Goal: Task Accomplishment & Management: Complete application form

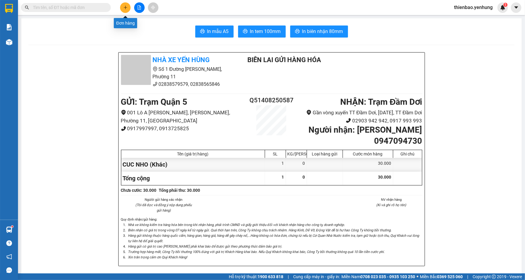
click at [120, 7] on button at bounding box center [125, 7] width 10 height 10
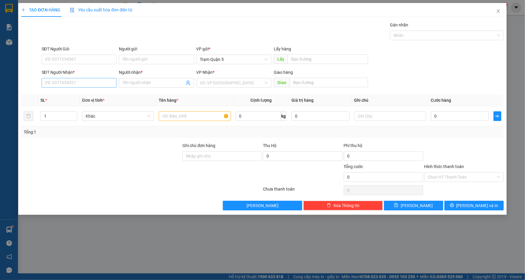
click at [96, 78] on div "SĐT Người Nhận * VD: 0377654321" at bounding box center [79, 79] width 75 height 21
click at [96, 80] on input "SĐT Người Nhận *" at bounding box center [79, 83] width 75 height 10
type input "0919248205"
click at [105, 93] on div "0919248205 - ÚT" at bounding box center [79, 94] width 68 height 7
type input "ÚT"
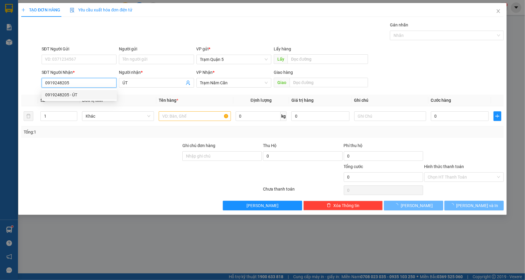
type input "200.000"
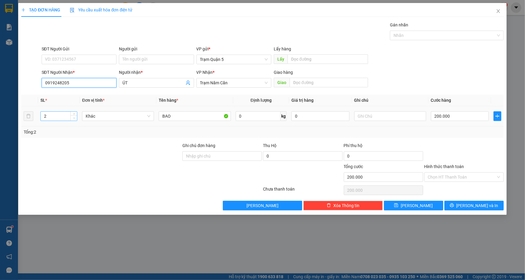
type input "0919248205"
type input "1"
click at [75, 119] on span "Decrease Value" at bounding box center [73, 117] width 7 height 5
click at [438, 117] on input "200.000" at bounding box center [460, 116] width 58 height 10
type input "1"
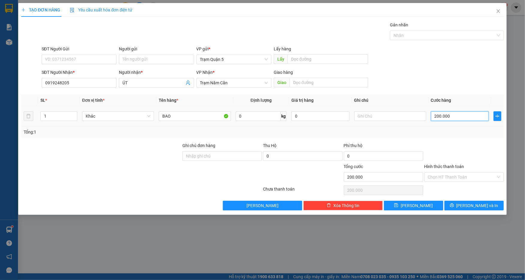
type input "1"
type input "10"
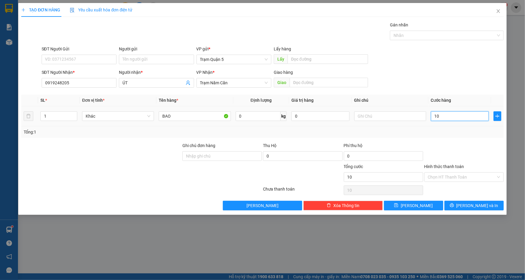
type input "100"
type input "100.000"
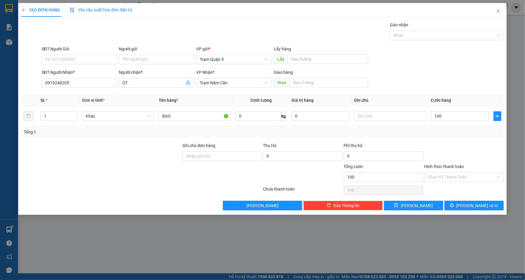
type input "100.000"
click at [467, 150] on div at bounding box center [464, 152] width 81 height 21
click at [486, 202] on span "[PERSON_NAME] và In" at bounding box center [478, 205] width 42 height 7
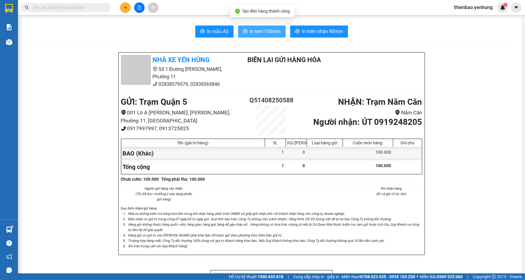
click at [270, 34] on span "In tem 100mm" at bounding box center [265, 31] width 31 height 7
click at [131, 7] on div at bounding box center [139, 7] width 45 height 10
click at [129, 7] on button at bounding box center [125, 7] width 10 height 10
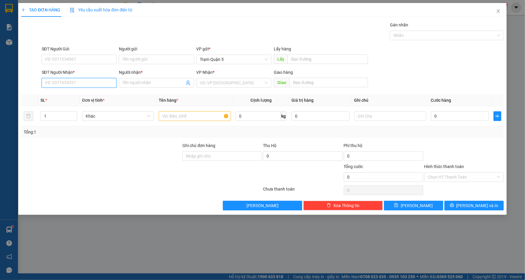
click at [102, 79] on input "SĐT Người Nhận *" at bounding box center [79, 83] width 75 height 10
type input "0902250767"
click at [99, 91] on div "0902250767 - A" at bounding box center [79, 94] width 68 height 7
type input "A"
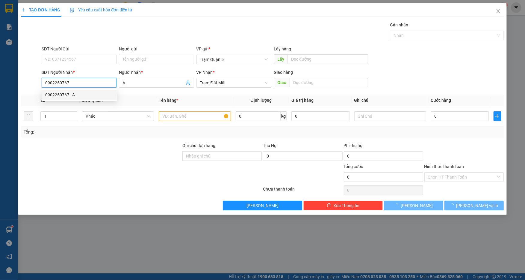
type input "50.000"
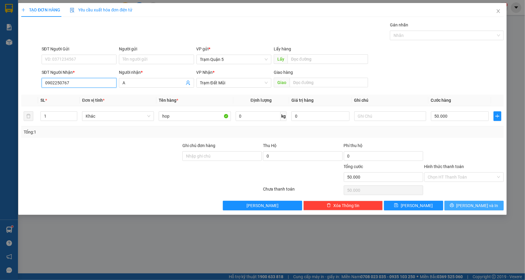
type input "0902250767"
click at [463, 209] on button "[PERSON_NAME] và In" at bounding box center [474, 205] width 59 height 10
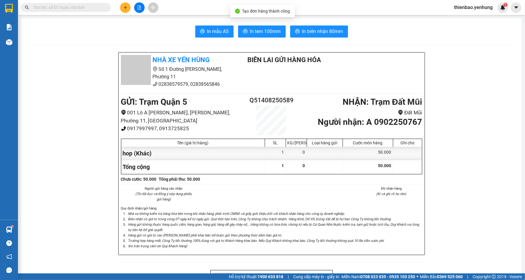
click at [17, 37] on div "Kho hàng mới" at bounding box center [9, 41] width 18 height 15
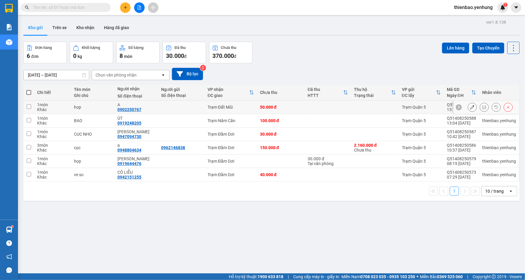
click at [468, 107] on button at bounding box center [472, 107] width 8 height 10
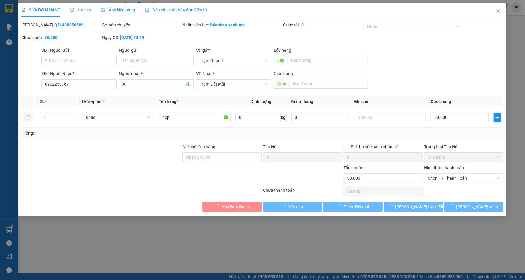
type input "0902250767"
type input "A"
type input "50.000"
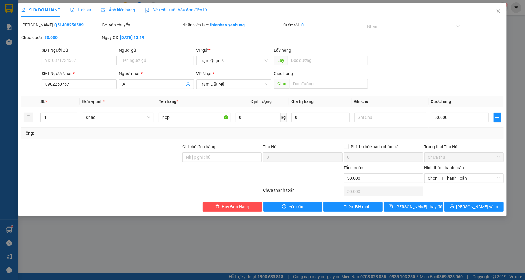
click at [451, 172] on div "Hình thức thanh toán" at bounding box center [463, 168] width 79 height 9
click at [450, 172] on div "Hình thức thanh toán" at bounding box center [463, 168] width 79 height 9
click at [450, 174] on span "Chọn HT Thanh Toán" at bounding box center [464, 177] width 72 height 9
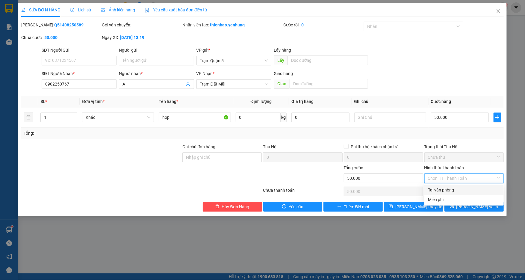
click at [456, 189] on div "Tại văn phòng" at bounding box center [464, 189] width 72 height 7
type input "0"
click at [463, 202] on button "[PERSON_NAME] và In" at bounding box center [474, 207] width 59 height 10
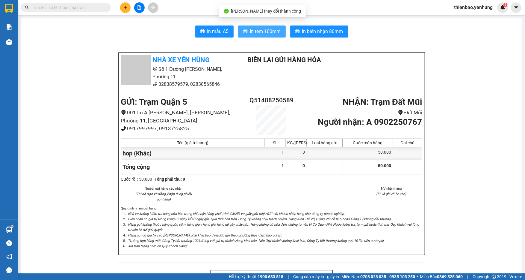
click at [276, 28] on span "In tem 100mm" at bounding box center [265, 31] width 31 height 7
drag, startPoint x: 123, startPoint y: 13, endPoint x: 123, endPoint y: 8, distance: 4.8
click at [123, 11] on div "Kết quả tìm kiếm ( 0 ) Bộ lọc No Data thienbao.yenhung 1" at bounding box center [262, 7] width 525 height 15
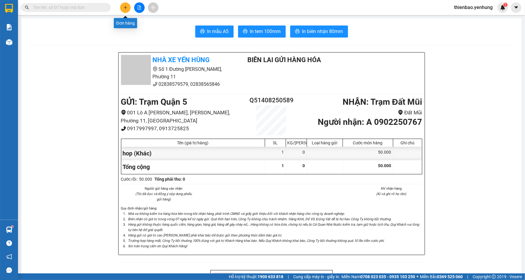
click at [123, 8] on button at bounding box center [125, 7] width 10 height 10
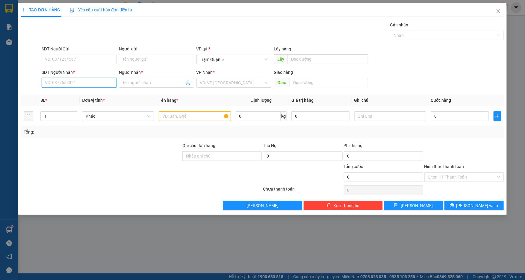
click at [91, 77] on div "SĐT Người Nhận * VD: 0377654321" at bounding box center [79, 79] width 75 height 21
type input "0945162053"
click at [96, 94] on div "0945162053 - OANH" at bounding box center [79, 94] width 68 height 7
type input "OANH"
type input "50.000"
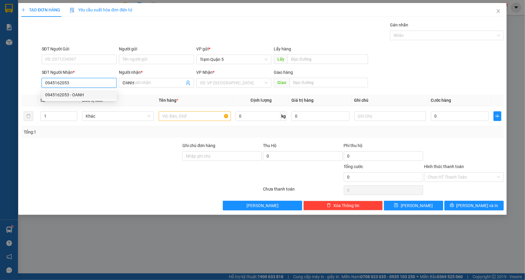
type input "50.000"
type input "0945162053"
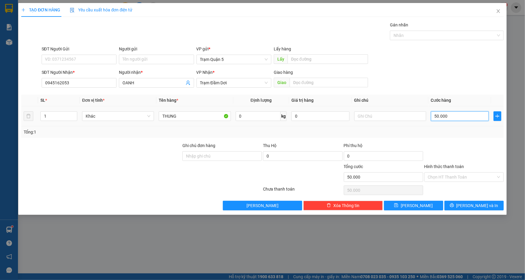
click at [456, 117] on input "50.000" at bounding box center [460, 116] width 58 height 10
type input "8"
type input "80"
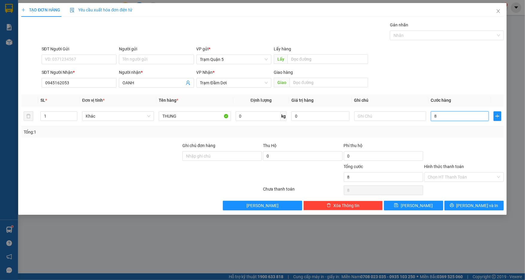
type input "80"
type input "80.000"
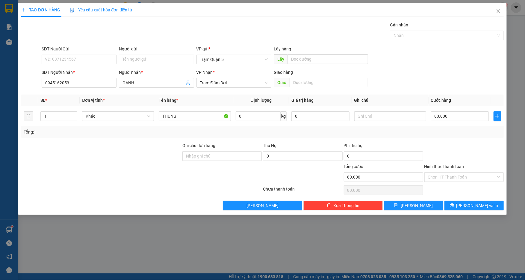
click at [482, 158] on div at bounding box center [464, 152] width 81 height 21
click at [458, 117] on input "80.000" at bounding box center [460, 116] width 58 height 10
drag, startPoint x: 470, startPoint y: 136, endPoint x: 475, endPoint y: 146, distance: 11.0
click at [471, 136] on div "Tổng: 1" at bounding box center [262, 131] width 482 height 11
click at [461, 118] on input "80.000" at bounding box center [460, 116] width 58 height 10
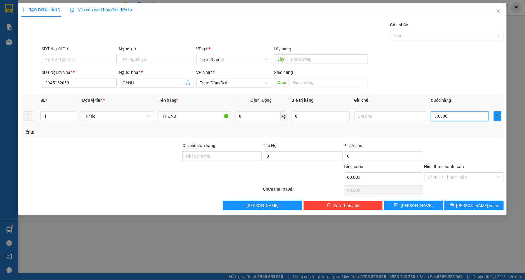
type input "7"
type input "70"
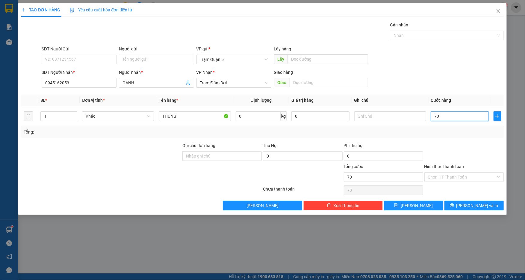
type input "70"
click at [472, 166] on div "Hình thức thanh toán Chọn HT Thanh Toán" at bounding box center [463, 173] width 79 height 21
type input "70.000"
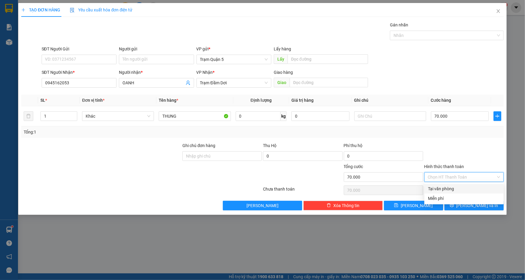
click at [472, 162] on div at bounding box center [464, 152] width 81 height 21
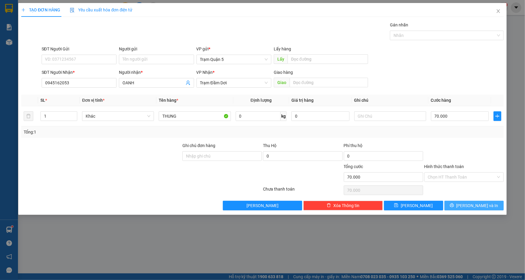
click at [475, 205] on span "[PERSON_NAME] và In" at bounding box center [478, 205] width 42 height 7
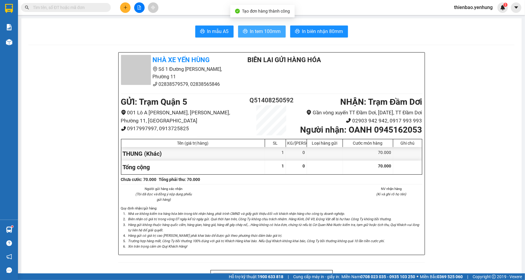
click at [273, 37] on button "In tem 100mm" at bounding box center [262, 31] width 48 height 12
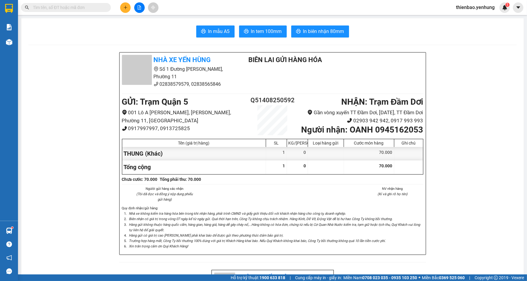
click at [119, 10] on div at bounding box center [139, 7] width 45 height 10
click at [121, 9] on button at bounding box center [125, 7] width 10 height 10
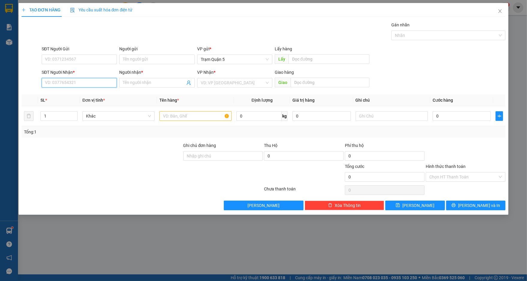
click at [97, 86] on input "SĐT Người Nhận *" at bounding box center [79, 83] width 75 height 10
type input "0949843640"
click at [85, 94] on div "0949843640 - DUY" at bounding box center [79, 94] width 68 height 7
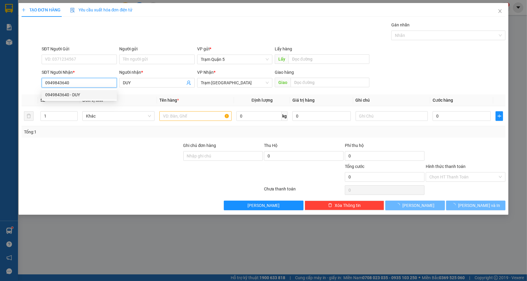
type input "DUY"
type input "240.000"
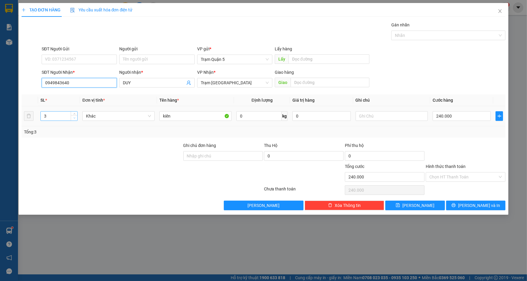
type input "0949843640"
type input "2"
click at [73, 117] on icon "down" at bounding box center [74, 118] width 2 height 2
click at [452, 115] on input "240.000" at bounding box center [462, 116] width 58 height 10
type input "1"
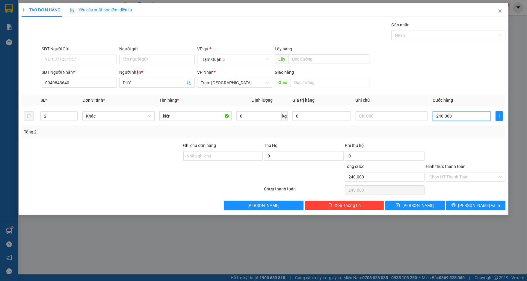
type input "1"
type input "16"
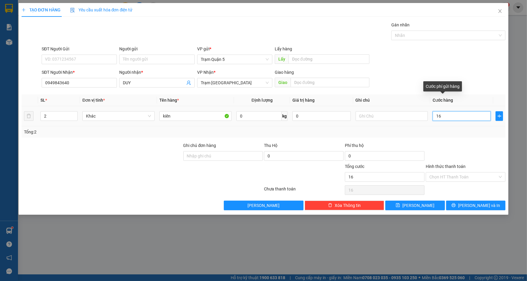
type input "160"
type input "160.000"
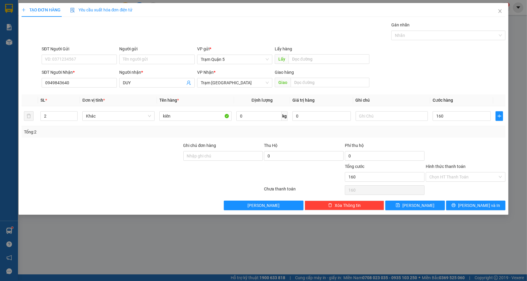
type input "160.000"
drag, startPoint x: 455, startPoint y: 135, endPoint x: 456, endPoint y: 138, distance: 3.2
click at [455, 135] on div "Tổng: 2" at bounding box center [264, 131] width 484 height 11
click at [462, 173] on input "Hình thức thanh toán" at bounding box center [463, 176] width 68 height 9
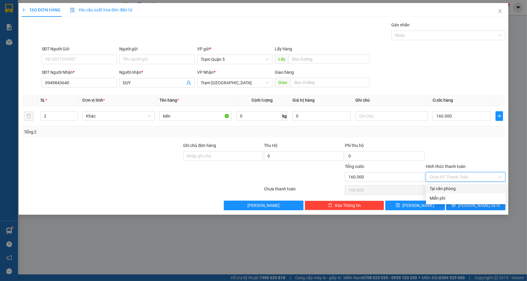
click at [460, 188] on div "Tại văn phòng" at bounding box center [466, 188] width 72 height 7
type input "0"
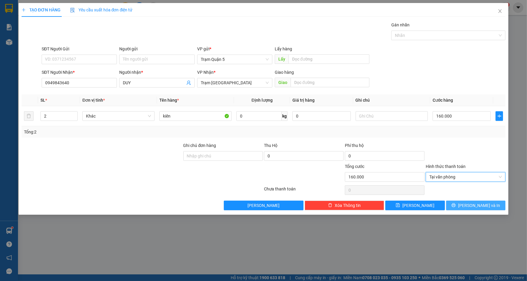
click at [461, 203] on button "[PERSON_NAME] và In" at bounding box center [475, 205] width 59 height 10
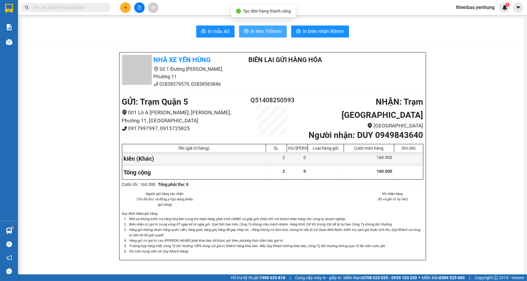
click at [276, 30] on span "In tem 100mm" at bounding box center [266, 31] width 31 height 7
click at [125, 8] on icon "plus" at bounding box center [125, 7] width 4 height 4
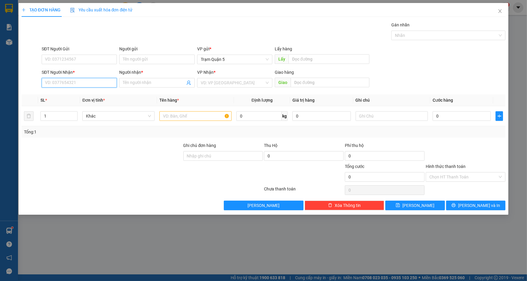
click at [89, 81] on input "SĐT Người Nhận *" at bounding box center [79, 83] width 75 height 10
type input "0902570777"
click at [93, 91] on div "0902570777 - MINH" at bounding box center [79, 94] width 68 height 7
type input "MINH"
type input "50.000"
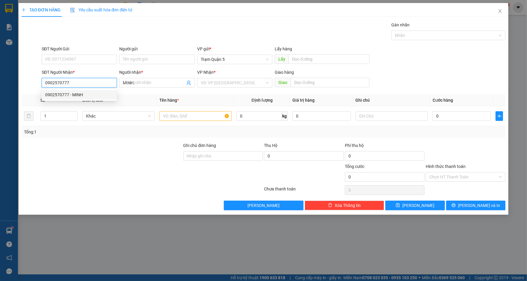
type input "50.000"
type input "0902570777"
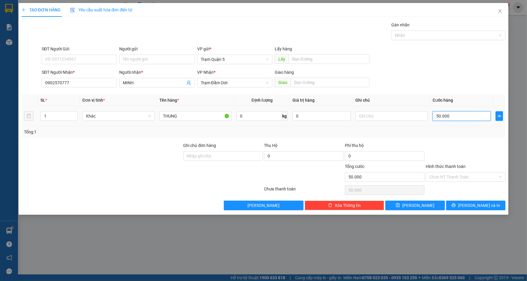
click at [436, 119] on input "50.000" at bounding box center [462, 116] width 58 height 10
type input "3"
type input "30"
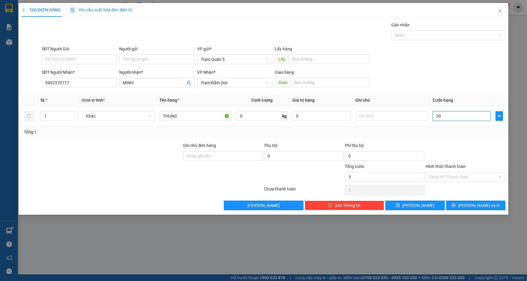
type input "30"
type input "30.000"
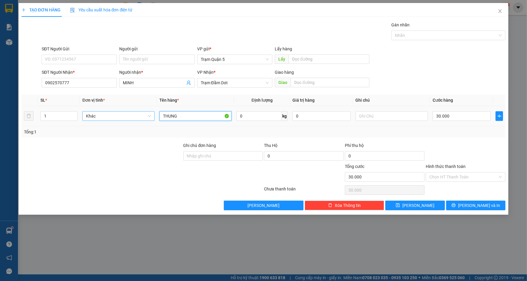
drag, startPoint x: 206, startPoint y: 113, endPoint x: 140, endPoint y: 114, distance: 66.2
click at [140, 114] on tr "1 Khác THUNG 0 kg 0 30.000" at bounding box center [264, 116] width 484 height 20
type input "cục"
drag, startPoint x: 266, startPoint y: 127, endPoint x: 350, endPoint y: 124, distance: 83.9
click at [268, 127] on div "Tổng: 1" at bounding box center [264, 131] width 484 height 11
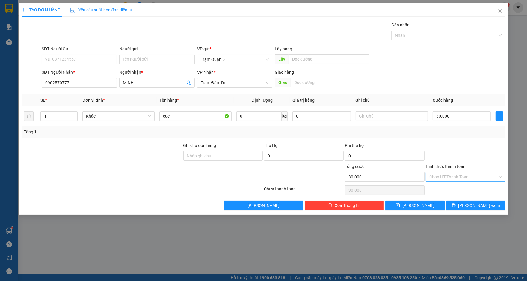
click at [445, 173] on input "Hình thức thanh toán" at bounding box center [463, 176] width 68 height 9
click at [446, 181] on div "Chọn HT Thanh Toán" at bounding box center [466, 177] width 80 height 10
click at [446, 184] on div "Tại văn phòng" at bounding box center [466, 189] width 80 height 10
type input "0"
click at [457, 202] on button "[PERSON_NAME] và In" at bounding box center [475, 205] width 59 height 10
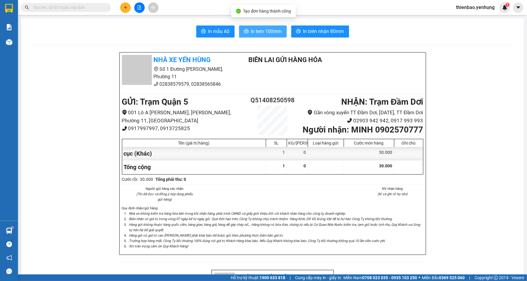
click at [283, 33] on button "In tem 100mm" at bounding box center [263, 31] width 48 height 12
click at [129, 4] on button at bounding box center [125, 7] width 10 height 10
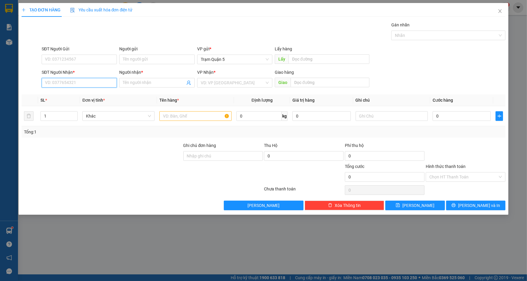
click at [96, 79] on input "SĐT Người Nhận *" at bounding box center [79, 83] width 75 height 10
type input "0917456722"
click at [94, 90] on div "0917456722 - [PERSON_NAME]" at bounding box center [79, 95] width 75 height 10
type input "[PERSON_NAME]"
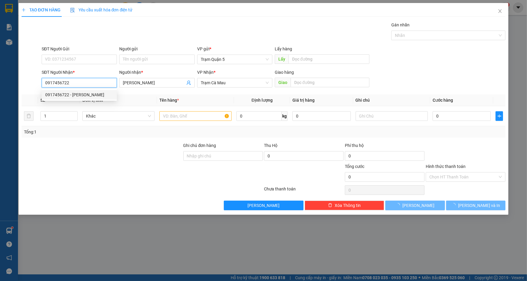
type input "70.000"
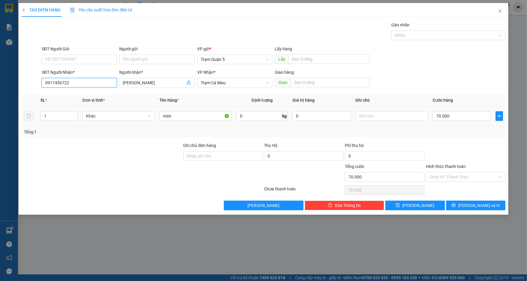
type input "0917456722"
click at [475, 123] on td "70.000" at bounding box center [461, 116] width 63 height 20
click at [472, 120] on input "70.000" at bounding box center [462, 116] width 58 height 10
type input "5"
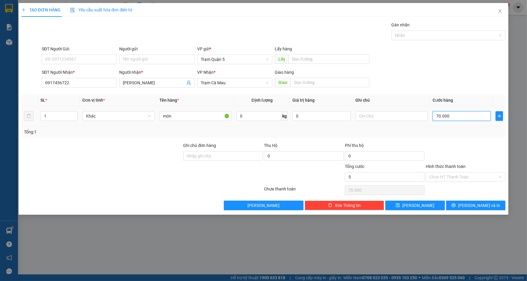
type input "5"
type input "50"
type input "50.000"
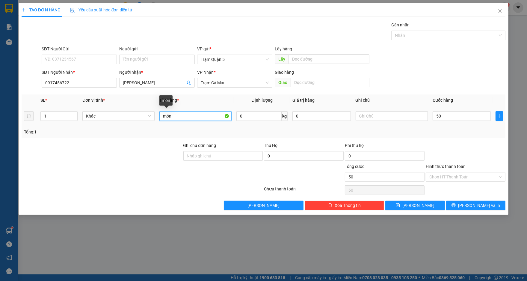
type input "50.000"
drag, startPoint x: 222, startPoint y: 114, endPoint x: 42, endPoint y: 120, distance: 180.8
click at [42, 120] on tr "1 Khác món 0 kg 0 50.000" at bounding box center [264, 116] width 484 height 20
type input "bao"
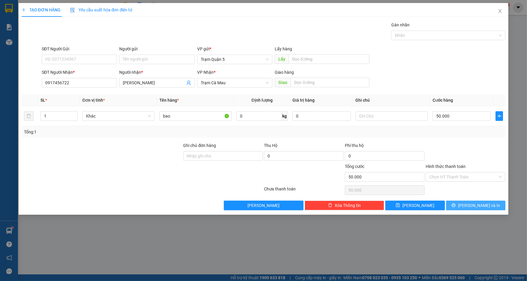
click at [456, 203] on icon "printer" at bounding box center [453, 205] width 4 height 4
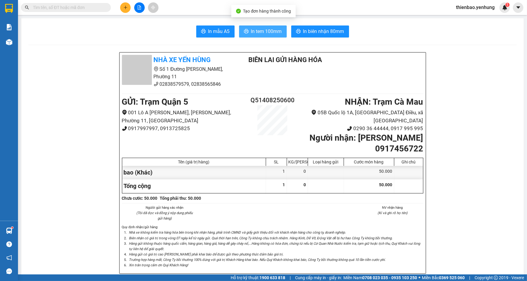
click at [260, 33] on span "In tem 100mm" at bounding box center [266, 31] width 31 height 7
drag, startPoint x: 126, startPoint y: 6, endPoint x: 422, endPoint y: 79, distance: 304.5
click at [422, 81] on section "Kết quả tìm kiếm ( 0 ) Bộ lọc No Data thienbao.yenhung 1 Báo cáo Báo cáo thống …" at bounding box center [263, 140] width 527 height 281
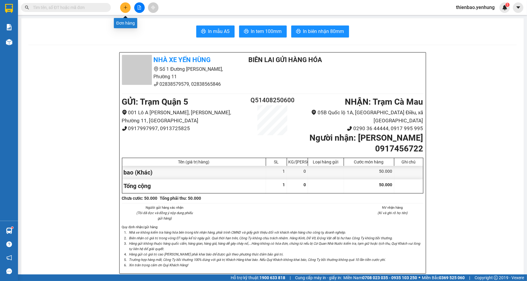
click at [122, 11] on button at bounding box center [125, 7] width 10 height 10
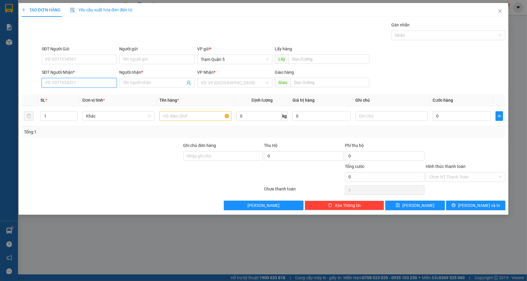
click at [84, 81] on input "SĐT Người Nhận *" at bounding box center [79, 83] width 75 height 10
type input "0942442230"
click at [139, 84] on input "Người nhận *" at bounding box center [154, 82] width 62 height 7
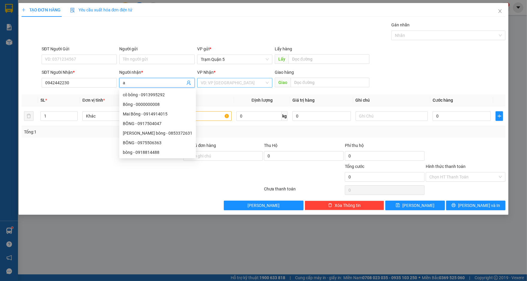
type input "a"
click at [254, 78] on input "search" at bounding box center [233, 82] width 64 height 9
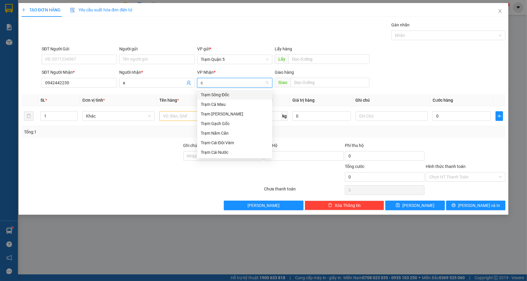
type input "ca"
click at [244, 90] on div "Trạm Cà Mau" at bounding box center [234, 95] width 75 height 10
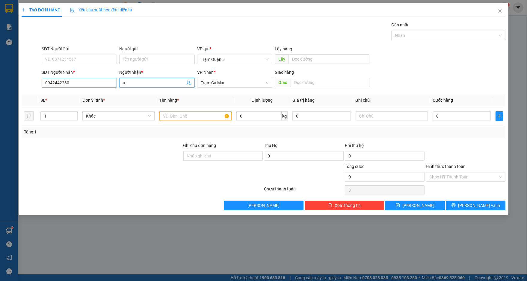
drag, startPoint x: 171, startPoint y: 82, endPoint x: 108, endPoint y: 82, distance: 62.3
click at [108, 82] on div "SĐT Người Nhận * 0942442230 Người nhận * a a VP Nhận * Trạm Cà Mau Giao hàng Gi…" at bounding box center [273, 79] width 466 height 21
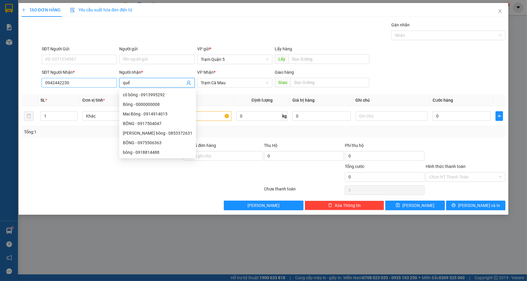
type input "quế"
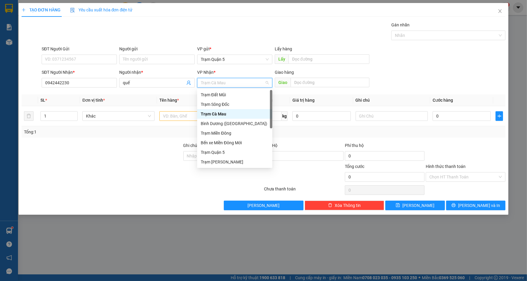
click at [226, 112] on div "Trạm Cà Mau" at bounding box center [235, 114] width 68 height 7
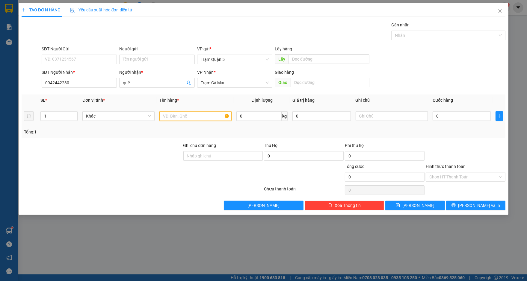
click at [212, 113] on input "text" at bounding box center [195, 116] width 72 height 10
type input "xe máy"
type input "4"
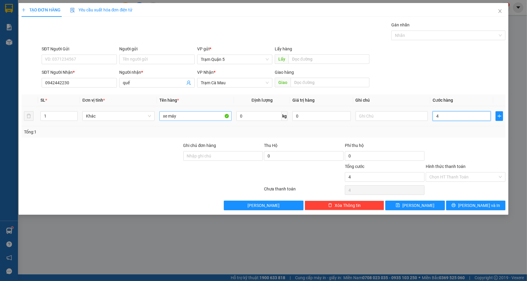
type input "40"
type input "400"
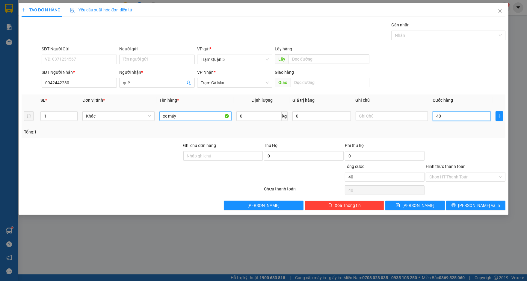
type input "400"
type input "400.000"
click at [491, 163] on div "Hình thức thanh toán" at bounding box center [466, 167] width 80 height 9
click at [487, 177] on input "Hình thức thanh toán" at bounding box center [463, 176] width 68 height 9
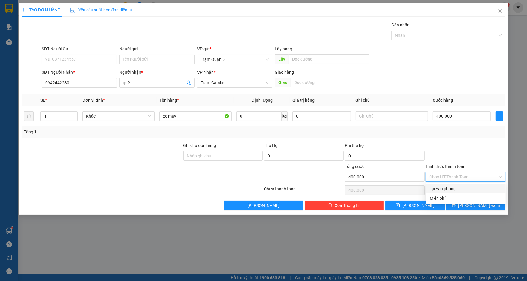
click at [481, 188] on div "Tại văn phòng" at bounding box center [466, 188] width 72 height 7
type input "0"
click at [471, 158] on div at bounding box center [465, 152] width 81 height 21
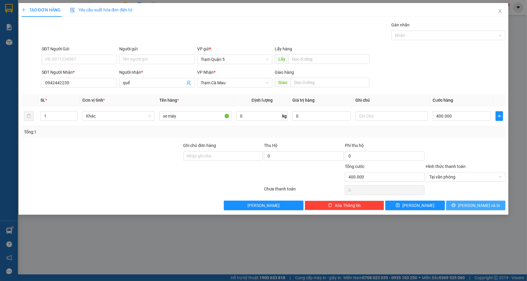
click at [485, 207] on span "[PERSON_NAME] và In" at bounding box center [479, 205] width 42 height 7
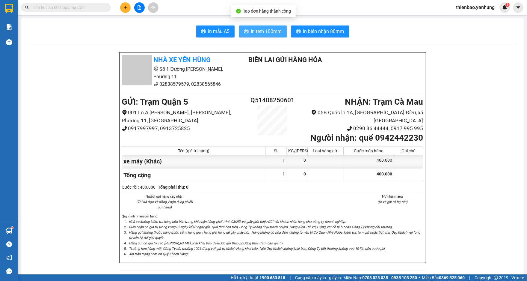
click at [268, 36] on button "In tem 100mm" at bounding box center [263, 31] width 48 height 12
click at [261, 26] on button "In tem 100mm" at bounding box center [263, 31] width 48 height 12
click at [12, 36] on div "Kho hàng mới" at bounding box center [9, 41] width 18 height 15
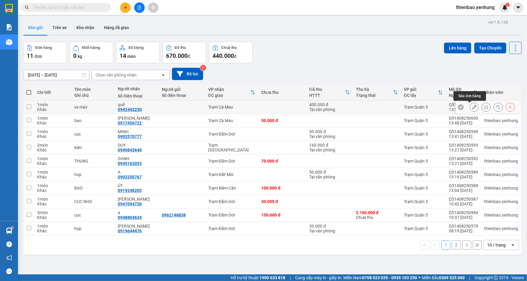
click at [470, 109] on button at bounding box center [474, 107] width 8 height 10
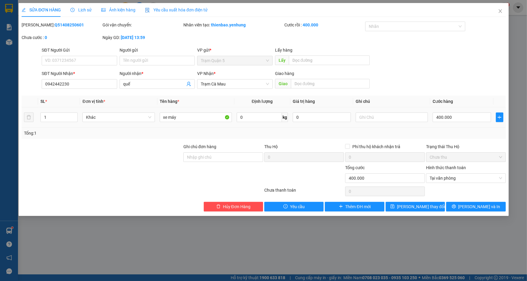
type input "0942442230"
type input "quế"
type input "400.000"
click at [241, 83] on span "Trạm Cà Mau" at bounding box center [235, 83] width 68 height 9
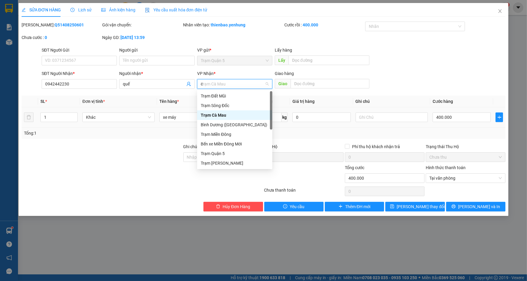
type input "ca"
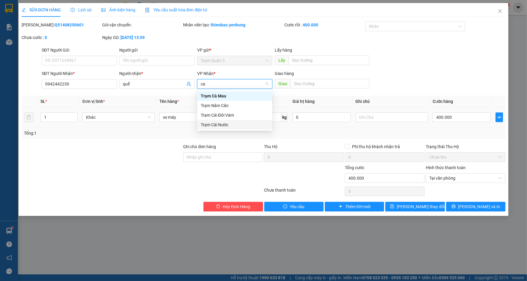
click at [233, 120] on div "Trạm Cái Nước" at bounding box center [234, 125] width 75 height 10
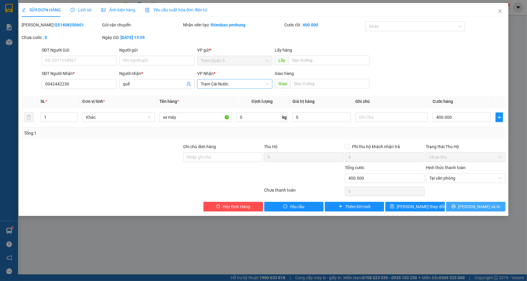
click at [457, 203] on button "[PERSON_NAME] và In" at bounding box center [475, 207] width 59 height 10
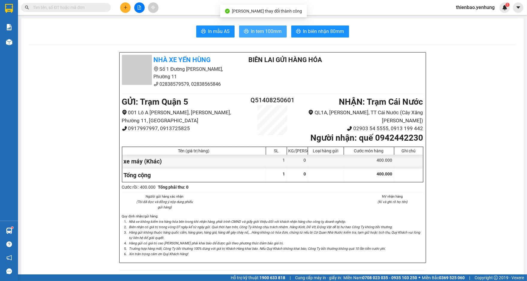
click at [270, 34] on span "In tem 100mm" at bounding box center [266, 31] width 31 height 7
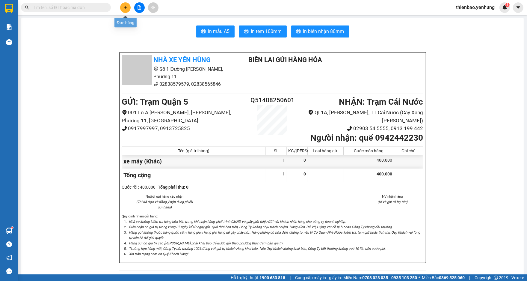
click at [122, 8] on button at bounding box center [125, 7] width 10 height 10
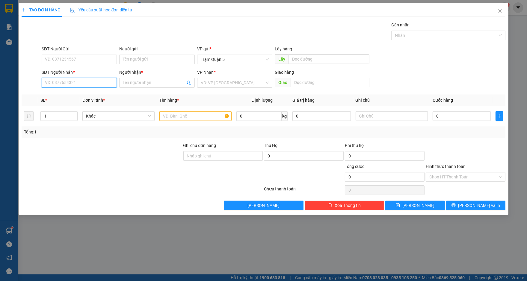
click at [108, 85] on input "SĐT Người Nhận *" at bounding box center [79, 83] width 75 height 10
type input "0942012255"
click at [96, 98] on div "0942012255 - [GEOGRAPHIC_DATA]" at bounding box center [79, 95] width 75 height 10
type input "Chị Tú"
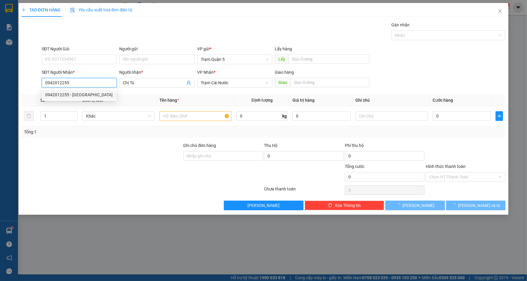
type input "30.000"
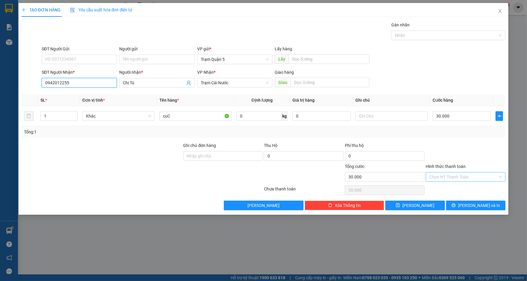
click at [456, 172] on div "Chọn HT Thanh Toán" at bounding box center [466, 177] width 80 height 10
type input "0942012255"
click at [460, 182] on div "Transit Pickup Surcharge Ids Transit Deliver Surcharge Ids Transit Deliver Surc…" at bounding box center [264, 116] width 484 height 188
click at [458, 179] on input "Hình thức thanh toán" at bounding box center [463, 176] width 68 height 9
click at [460, 186] on div "Tại văn phòng" at bounding box center [466, 188] width 72 height 7
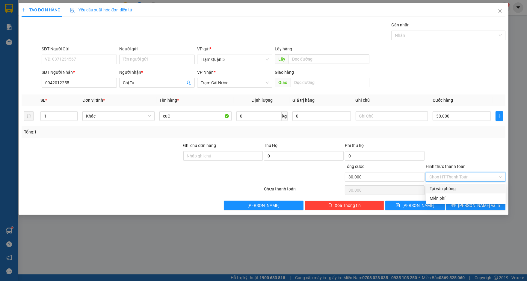
type input "0"
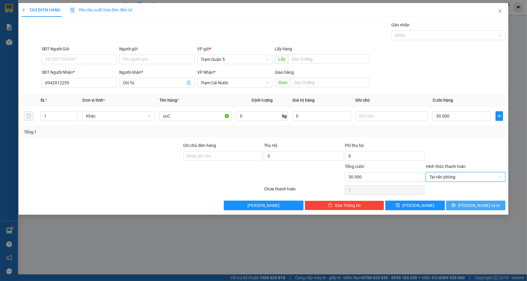
click at [469, 203] on button "[PERSON_NAME] và In" at bounding box center [475, 205] width 59 height 10
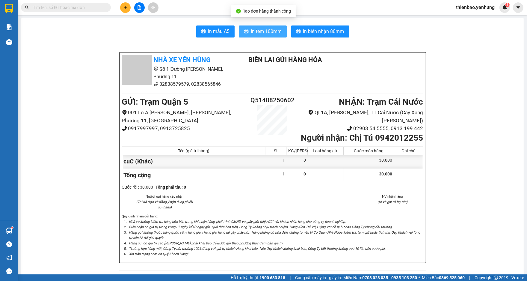
click at [259, 29] on span "In tem 100mm" at bounding box center [266, 31] width 31 height 7
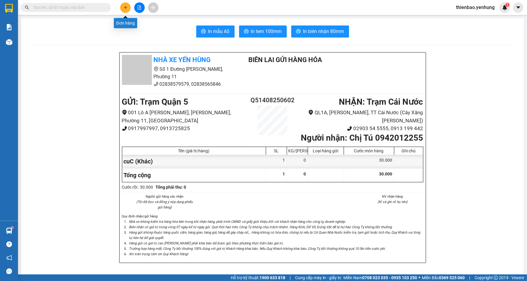
click at [128, 9] on button at bounding box center [125, 7] width 10 height 10
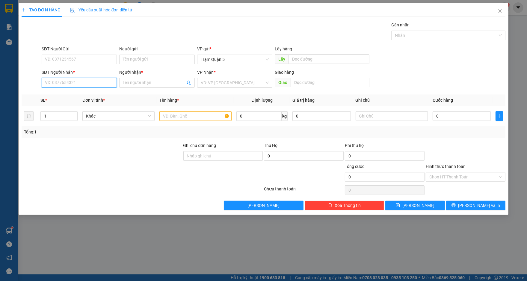
click at [51, 83] on input "SĐT Người Nhận *" at bounding box center [79, 83] width 75 height 10
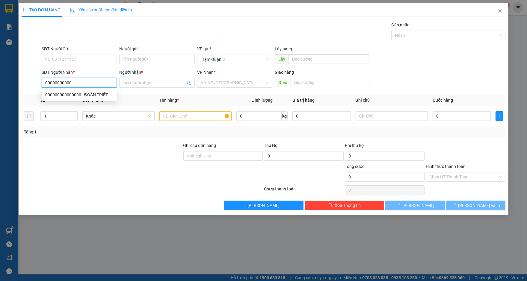
type input "00000000000"
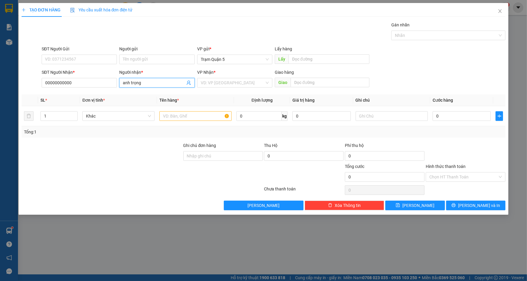
type input "anh trọng"
type input "dam"
click at [226, 93] on div "Trạm Đầm Dơi" at bounding box center [235, 94] width 68 height 7
click at [209, 113] on input "text" at bounding box center [195, 116] width 72 height 10
type input "cục"
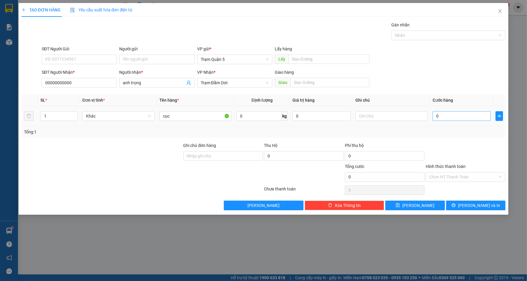
drag, startPoint x: 469, startPoint y: 122, endPoint x: 468, endPoint y: 119, distance: 3.5
click at [469, 120] on td "0" at bounding box center [461, 116] width 63 height 20
click at [468, 119] on input "0" at bounding box center [462, 116] width 58 height 10
type input "3"
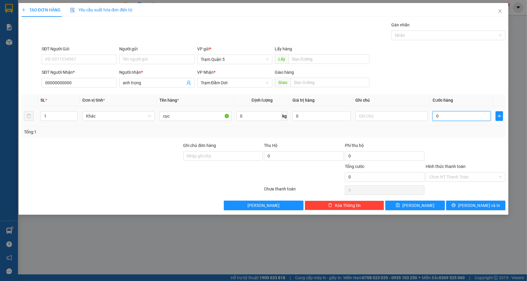
type input "3"
type input "30"
type input "30.000"
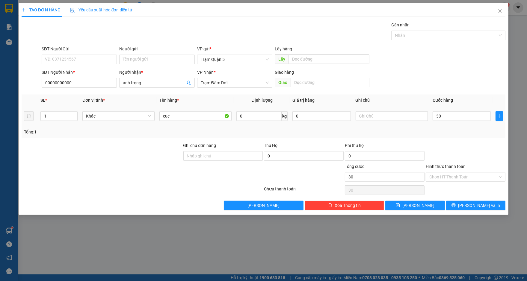
type input "30.000"
drag, startPoint x: 469, startPoint y: 126, endPoint x: 480, endPoint y: 156, distance: 32.3
click at [471, 130] on div "SL * Đơn vị tính * Tên hàng * Định lượng Giá trị hàng Ghi chú Cước hàng 1 Khác …" at bounding box center [264, 115] width 484 height 43
click at [481, 176] on input "Hình thức thanh toán" at bounding box center [463, 176] width 68 height 9
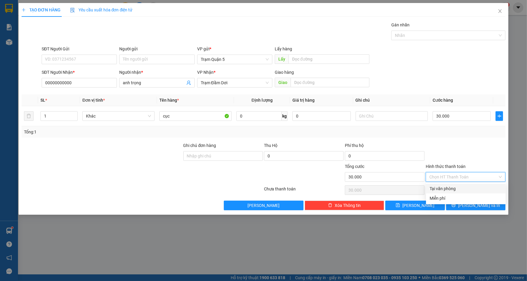
click at [476, 191] on div "Tại văn phòng" at bounding box center [466, 188] width 72 height 7
type input "0"
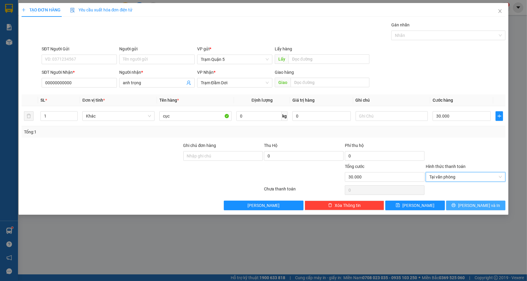
click at [477, 204] on span "[PERSON_NAME] và In" at bounding box center [479, 205] width 42 height 7
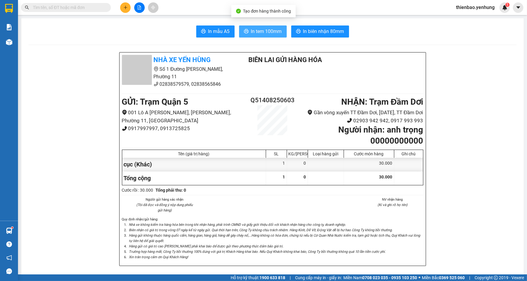
click at [267, 33] on span "In tem 100mm" at bounding box center [266, 31] width 31 height 7
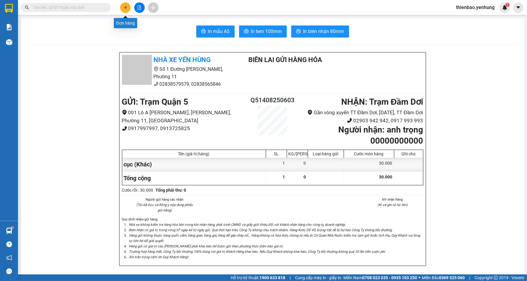
click at [124, 8] on icon "plus" at bounding box center [125, 7] width 4 height 4
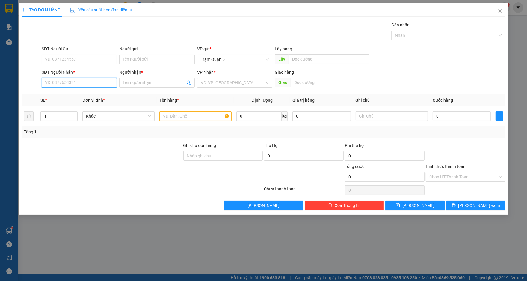
click at [99, 85] on input "SĐT Người Nhận *" at bounding box center [79, 83] width 75 height 10
type input "0949643436"
click at [95, 95] on div "0949643436 - VINH" at bounding box center [79, 94] width 68 height 7
type input "VINH"
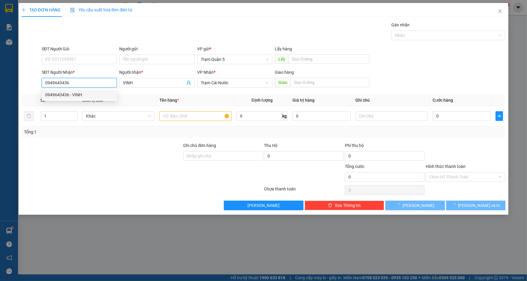
type input "250.000"
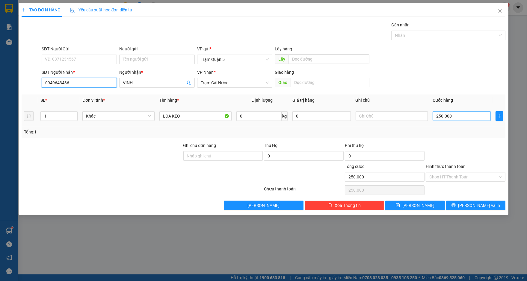
type input "0949643436"
click at [457, 116] on input "250.000" at bounding box center [462, 116] width 58 height 10
type input "0"
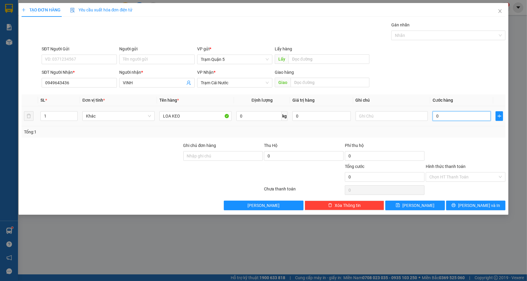
type input "1"
type input "01"
type input "15"
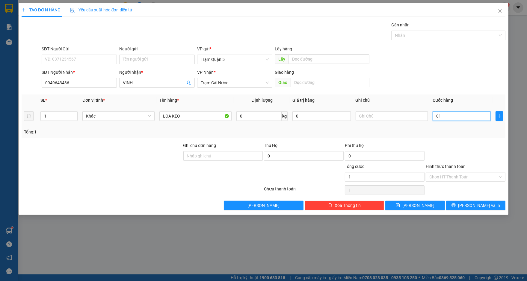
type input "015"
type input "150"
type input "0.150"
type input "150.000"
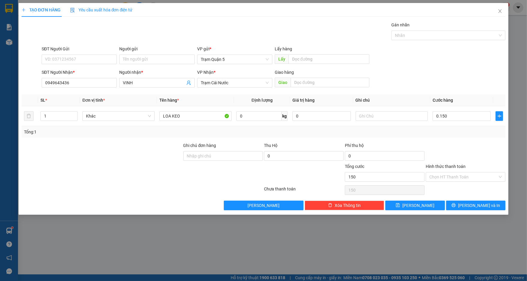
type input "150.000"
click at [455, 71] on div "SĐT Người Nhận * 0949643436 Người nhận * VINH VP Nhận * Trạm Cái Nước Giao hàng…" at bounding box center [273, 79] width 466 height 21
click at [482, 203] on span "[PERSON_NAME] và In" at bounding box center [479, 205] width 42 height 7
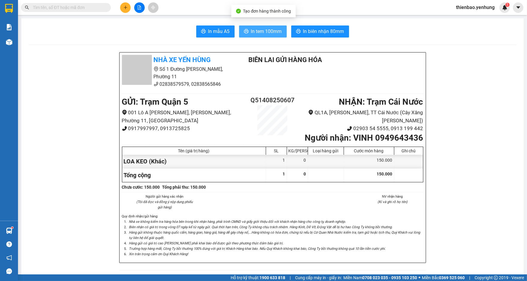
click at [266, 33] on span "In tem 100mm" at bounding box center [266, 31] width 31 height 7
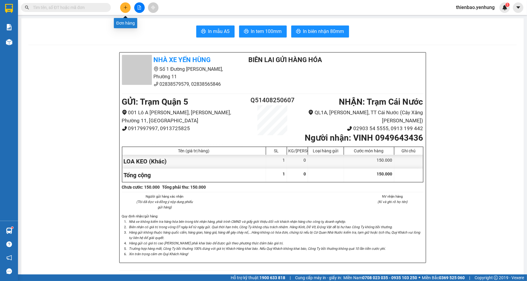
click at [124, 7] on icon "plus" at bounding box center [125, 7] width 4 height 4
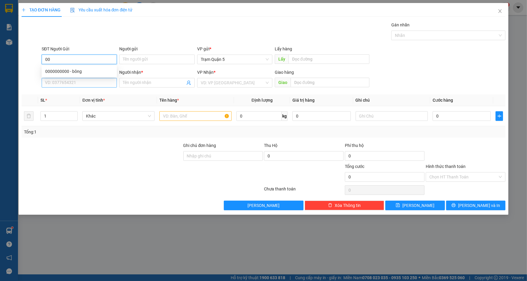
type input "0"
click at [87, 85] on input "SĐT Người Nhận *" at bounding box center [79, 83] width 75 height 10
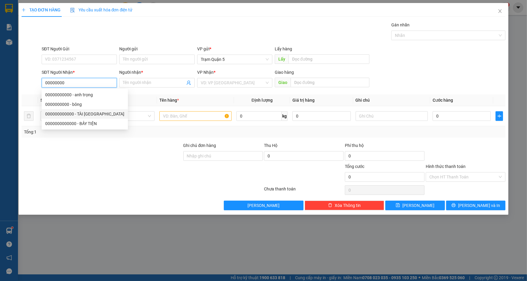
click at [96, 115] on div "000000000000 - TÀI [GEOGRAPHIC_DATA]" at bounding box center [84, 114] width 79 height 7
type input "000000000000"
type input "TÀI PHÚ TÂN"
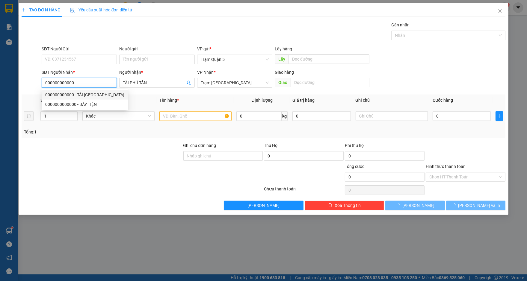
type input "150.000"
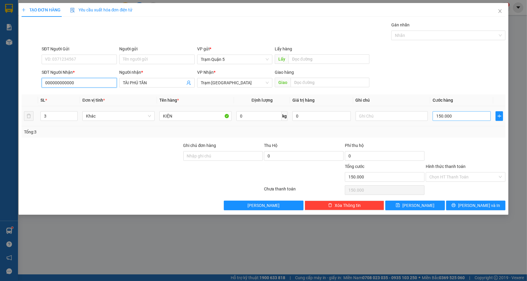
type input "000000000000"
click at [455, 116] on input "150.000" at bounding box center [462, 116] width 58 height 10
type input "0"
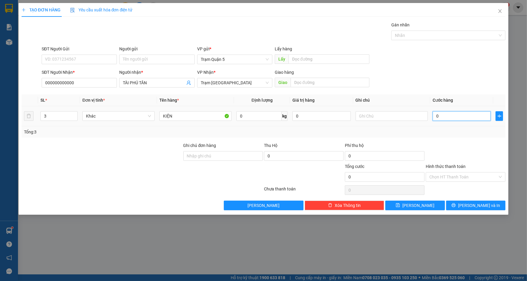
type input "1"
type input "01"
type input "16"
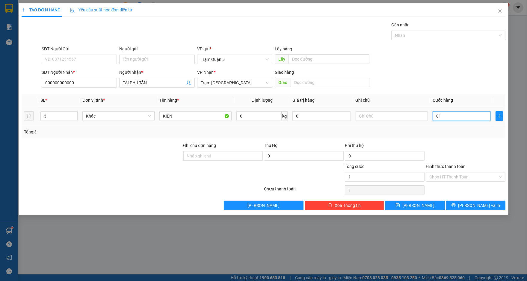
type input "016"
type input "160"
type input "0.160"
type input "160.000"
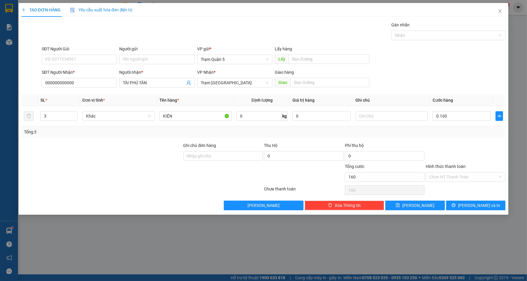
type input "160.000"
drag, startPoint x: 451, startPoint y: 64, endPoint x: 454, endPoint y: 76, distance: 12.6
click at [452, 64] on div "SĐT Người Gửi VD: 0371234567 Người gửi Tên người gửi VP gửi * Trạm Quận 5 Lấy h…" at bounding box center [273, 56] width 466 height 21
click at [461, 112] on input "160.000" at bounding box center [462, 116] width 58 height 10
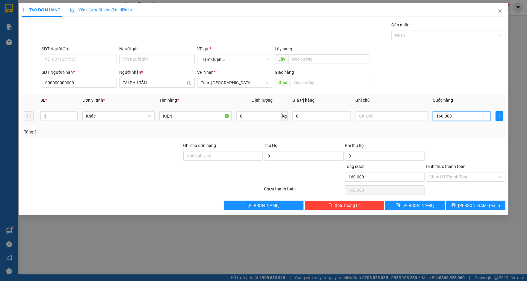
type input "0"
type input "1"
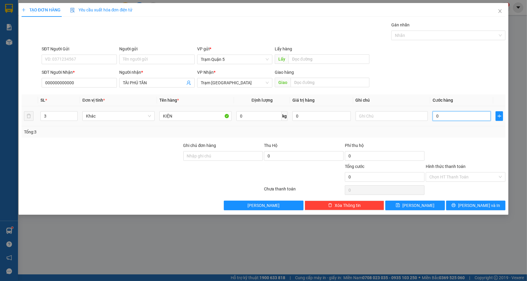
type input "01"
type input "18"
type input "018"
type input "180"
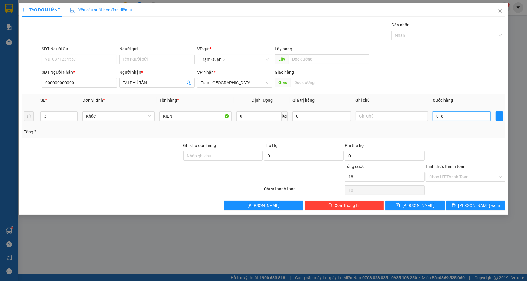
type input "180"
type input "0.180"
type input "180.000"
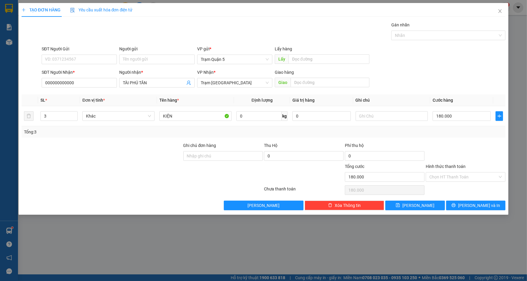
click at [489, 61] on div "SĐT Người Gửi VD: 0371234567 Người gửi Tên người gửi VP gửi * Trạm Quận 5 Lấy h…" at bounding box center [273, 56] width 466 height 21
click at [478, 206] on span "[PERSON_NAME] và In" at bounding box center [479, 205] width 42 height 7
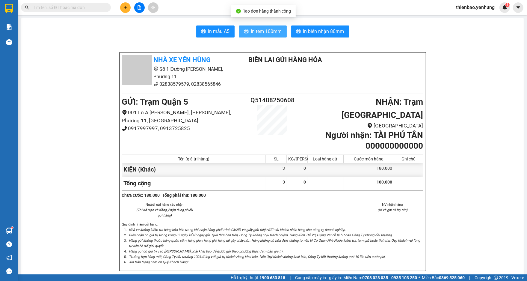
click at [259, 30] on span "In tem 100mm" at bounding box center [266, 31] width 31 height 7
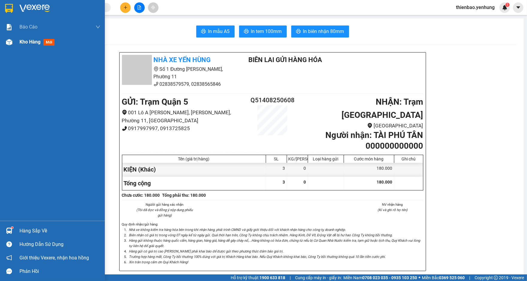
click at [8, 41] on img at bounding box center [9, 42] width 6 height 6
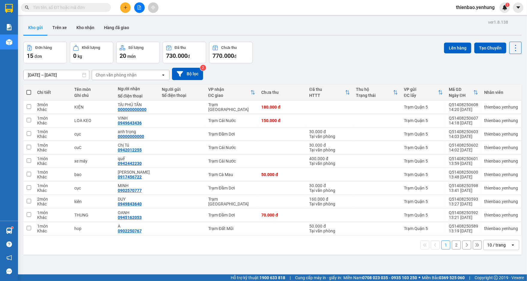
drag, startPoint x: 487, startPoint y: 252, endPoint x: 489, endPoint y: 249, distance: 3.5
click at [487, 252] on div "1 2 10 / trang open" at bounding box center [272, 244] width 498 height 19
click at [489, 249] on div "10 / trang" at bounding box center [497, 245] width 27 height 10
click at [490, 233] on span "100 / trang" at bounding box center [494, 232] width 22 height 6
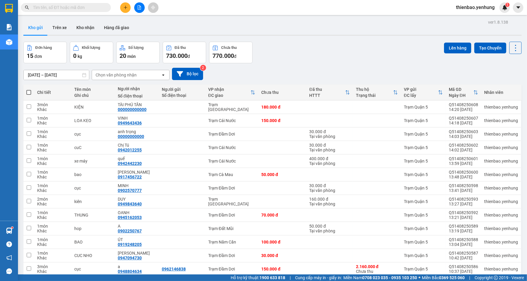
drag, startPoint x: 173, startPoint y: 56, endPoint x: 180, endPoint y: 60, distance: 7.6
click at [180, 60] on div "730.000 đ" at bounding box center [184, 56] width 37 height 8
click at [138, 5] on icon "file-add" at bounding box center [139, 7] width 4 height 4
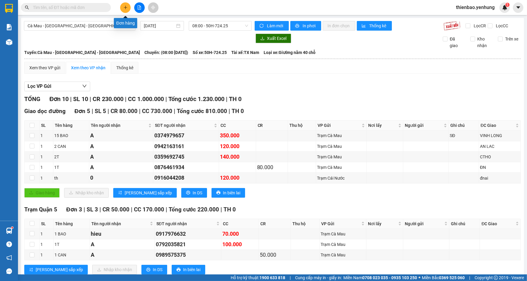
click at [125, 6] on icon "plus" at bounding box center [125, 7] width 4 height 4
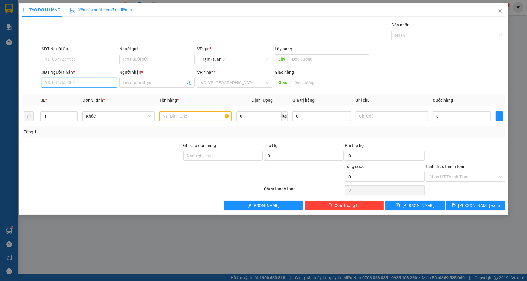
click at [90, 84] on input "SĐT Người Nhận *" at bounding box center [79, 83] width 75 height 10
click at [163, 83] on input "Người nhận *" at bounding box center [154, 82] width 62 height 7
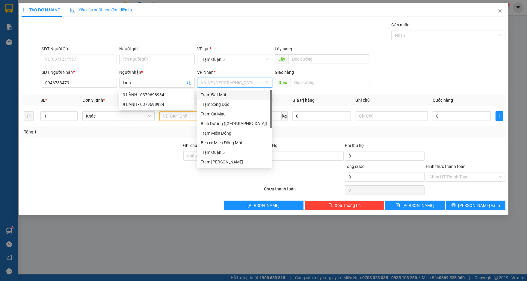
drag, startPoint x: 254, startPoint y: 83, endPoint x: 271, endPoint y: 80, distance: 17.9
click at [256, 83] on input "search" at bounding box center [233, 82] width 64 height 9
click at [254, 82] on input "search" at bounding box center [233, 82] width 64 height 9
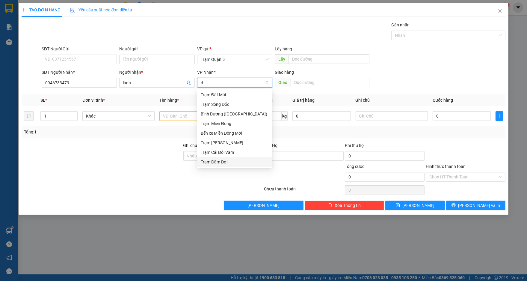
click at [228, 164] on div "Trạm Đầm Dơi" at bounding box center [235, 161] width 68 height 7
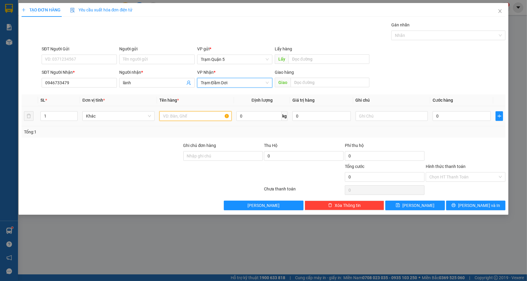
click at [181, 118] on input "text" at bounding box center [195, 116] width 72 height 10
click at [477, 115] on input "0" at bounding box center [462, 116] width 58 height 10
click at [443, 64] on div "SĐT Người Gửi VD: 0371234567 Người gửi Tên người gửi VP gửi * Trạm Quận 5 Lấy h…" at bounding box center [273, 56] width 466 height 21
click at [466, 116] on input "300.000" at bounding box center [462, 116] width 58 height 10
click at [464, 74] on div "SĐT Người Nhận * 0946733479 Người nhận * lành VP Nhận * Trạm Đầm Dơi Giao hàng …" at bounding box center [273, 79] width 466 height 21
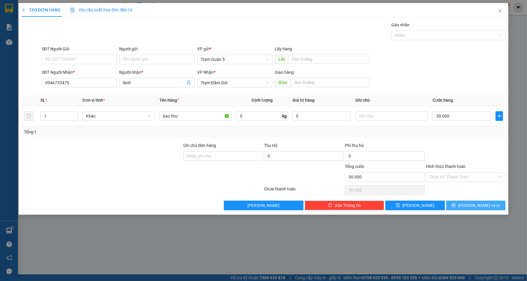
click at [483, 202] on span "[PERSON_NAME] và In" at bounding box center [479, 205] width 42 height 7
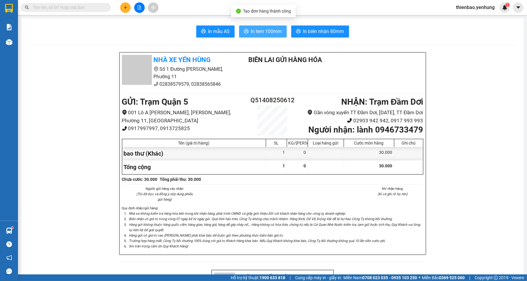
click at [263, 34] on span "In tem 100mm" at bounding box center [266, 31] width 31 height 7
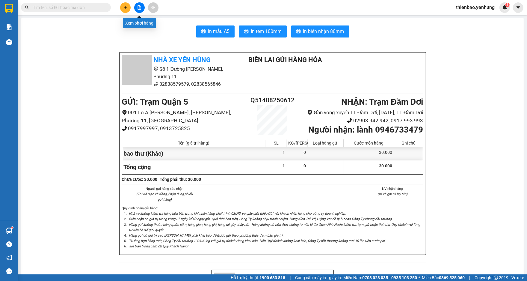
click at [136, 8] on button at bounding box center [139, 7] width 10 height 10
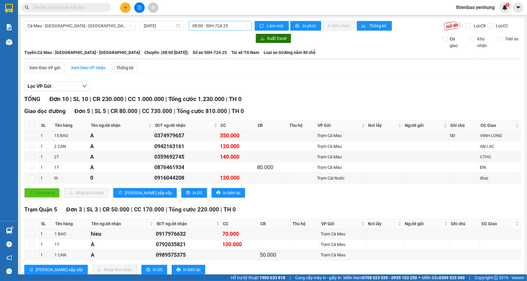
click at [245, 25] on span "08:00 - 50H-724.25" at bounding box center [220, 25] width 56 height 9
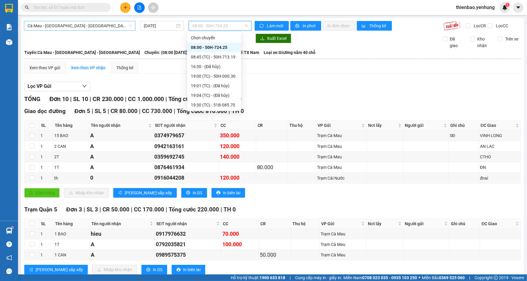
click at [129, 26] on span "Cà Mau - [GEOGRAPHIC_DATA] - [GEOGRAPHIC_DATA]" at bounding box center [80, 25] width 104 height 9
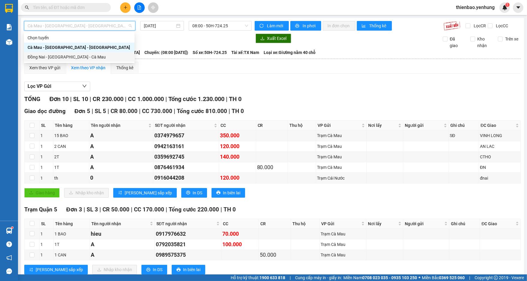
click at [102, 55] on div "Đồng Nai - [GEOGRAPHIC_DATA] - Cà Mau" at bounding box center [79, 57] width 103 height 7
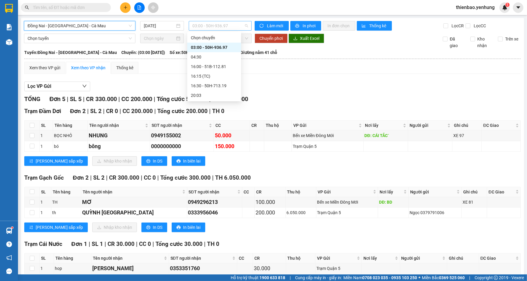
click at [246, 28] on div "03:00 - 50H-936.97" at bounding box center [220, 26] width 63 height 10
click at [303, 71] on div "Xem theo VP gửi Xem theo VP nhận Thống kê" at bounding box center [272, 68] width 496 height 12
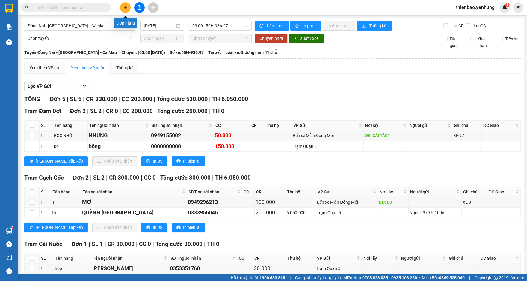
click at [126, 8] on icon "plus" at bounding box center [125, 7] width 4 height 4
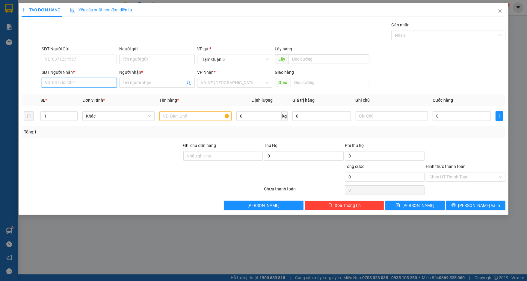
click at [93, 83] on input "SĐT Người Nhận *" at bounding box center [79, 83] width 75 height 10
click at [84, 96] on div "0941018276 - hop" at bounding box center [79, 94] width 68 height 7
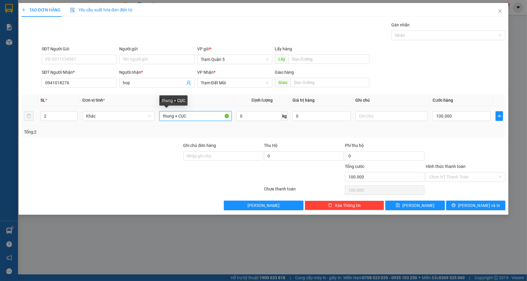
click at [192, 116] on input "thung + CỤC" at bounding box center [195, 116] width 72 height 10
click at [64, 117] on input "2" at bounding box center [59, 115] width 37 height 9
click at [187, 116] on input "thung +" at bounding box center [195, 116] width 72 height 10
click at [457, 114] on input "100.000" at bounding box center [462, 116] width 58 height 10
click at [448, 76] on div "SĐT Người Nhận * 0941018276 Người nhận * hop VP Nhận * Trạm Đất Mũi Giao hàng G…" at bounding box center [273, 79] width 466 height 21
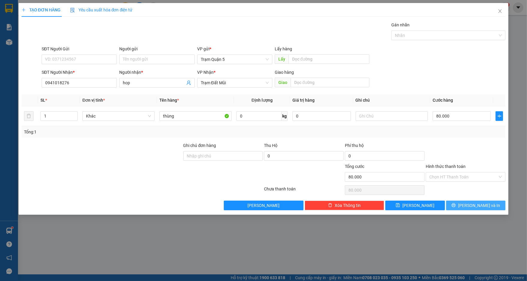
click at [486, 207] on span "[PERSON_NAME] và In" at bounding box center [479, 205] width 42 height 7
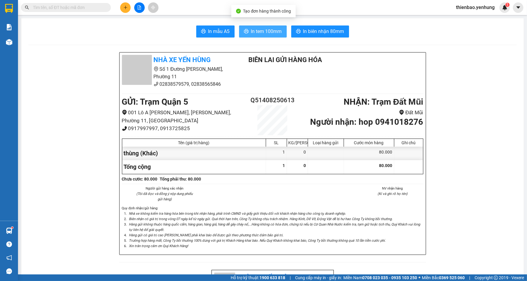
click at [259, 34] on span "In tem 100mm" at bounding box center [266, 31] width 31 height 7
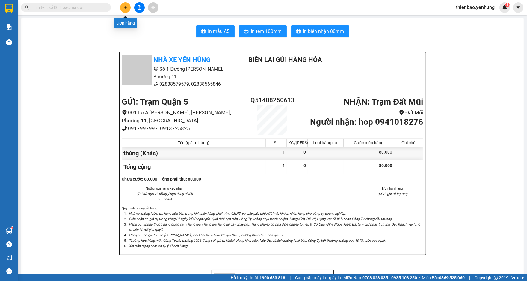
click at [125, 7] on icon "plus" at bounding box center [125, 7] width 4 height 4
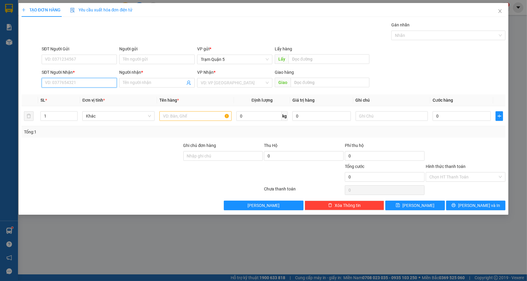
click at [107, 65] on form "SĐT Người Gửi VD: 0371234567 Người gửi Tên người gửi VP gửi * Trạm Quận 5 Lấy h…" at bounding box center [264, 68] width 484 height 44
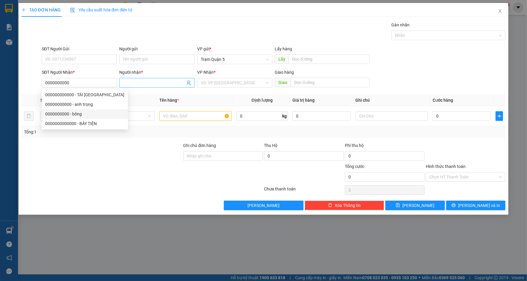
click at [160, 83] on input "Người nhận *" at bounding box center [154, 82] width 62 height 7
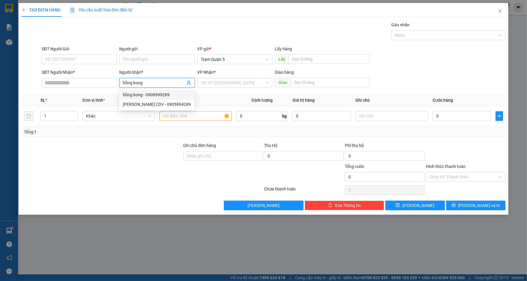
click at [177, 93] on div "hồng kong - 0908999289" at bounding box center [157, 94] width 68 height 7
click at [266, 81] on div "VD: VP [GEOGRAPHIC_DATA]" at bounding box center [234, 83] width 75 height 10
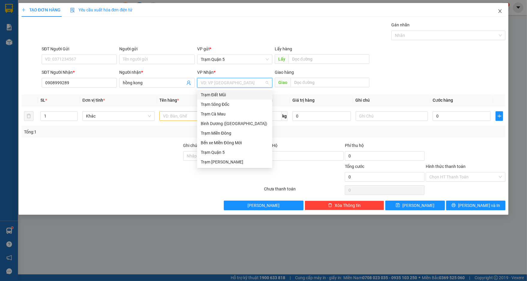
click at [502, 11] on icon "close" at bounding box center [500, 11] width 5 height 5
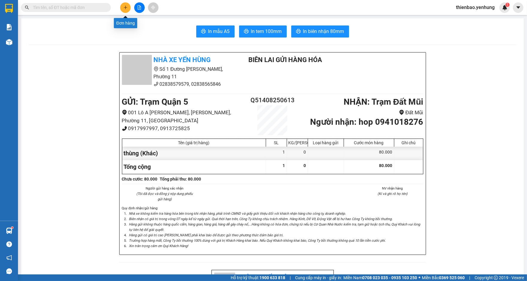
click at [123, 4] on button at bounding box center [125, 7] width 10 height 10
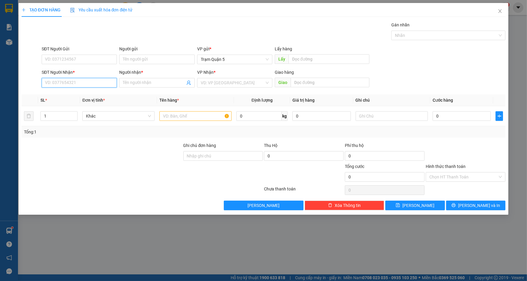
click at [106, 86] on input "SĐT Người Nhận *" at bounding box center [79, 83] width 75 height 10
click at [99, 96] on div "0908994289 - [PERSON_NAME]" at bounding box center [79, 94] width 68 height 7
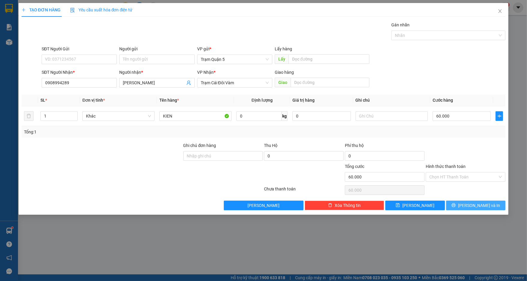
click at [474, 207] on span "[PERSON_NAME] và In" at bounding box center [479, 205] width 42 height 7
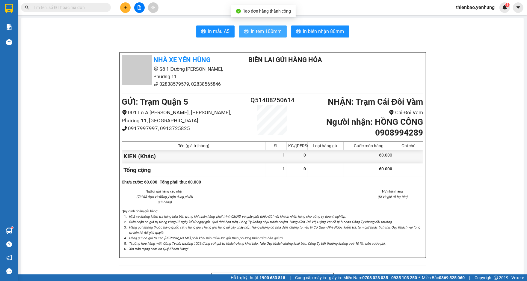
click at [269, 34] on span "In tem 100mm" at bounding box center [266, 31] width 31 height 7
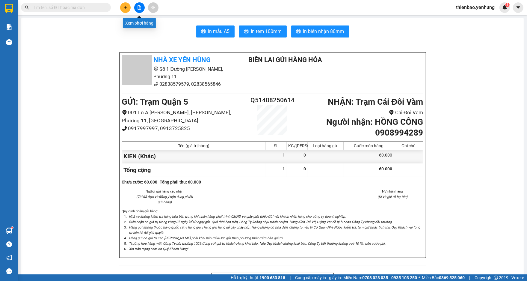
click at [143, 7] on button at bounding box center [139, 7] width 10 height 10
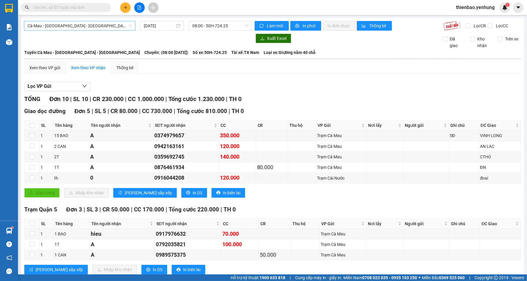
click at [129, 23] on span "Cà Mau - [GEOGRAPHIC_DATA] - [GEOGRAPHIC_DATA]" at bounding box center [80, 25] width 104 height 9
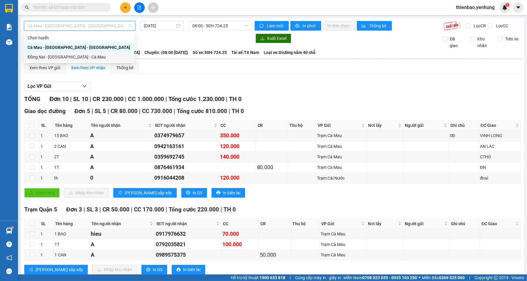
click at [116, 56] on div "Đồng Nai - [GEOGRAPHIC_DATA] - Cà Mau" at bounding box center [79, 57] width 103 height 7
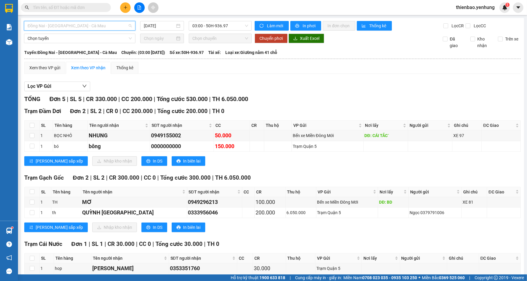
click at [129, 25] on span "Đồng Nai - [GEOGRAPHIC_DATA] - Cà Mau" at bounding box center [80, 25] width 104 height 9
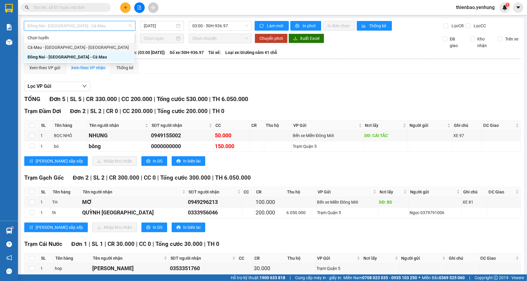
click at [116, 44] on div "Cà Mau - [GEOGRAPHIC_DATA] - [GEOGRAPHIC_DATA]" at bounding box center [79, 47] width 103 height 7
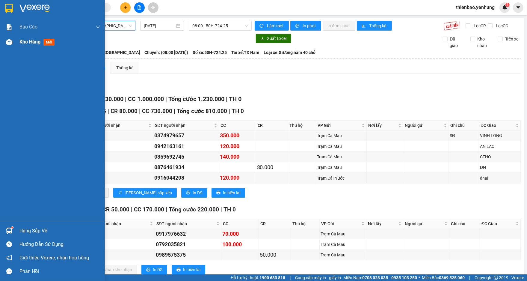
click at [4, 41] on div at bounding box center [9, 42] width 10 height 10
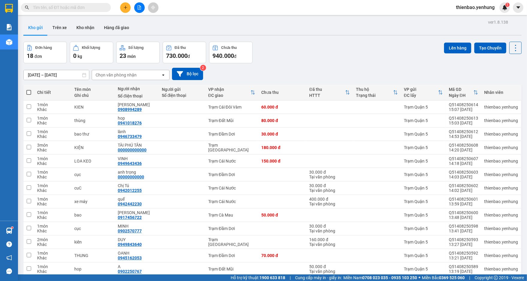
drag, startPoint x: 521, startPoint y: 162, endPoint x: 522, endPoint y: 181, distance: 18.3
click at [522, 185] on main "ver 1.8.138 Kho gửi Trên xe Kho nhận Hàng đã giao Đơn hàng 18 đơn Khối lượng 0 …" at bounding box center [263, 137] width 527 height 274
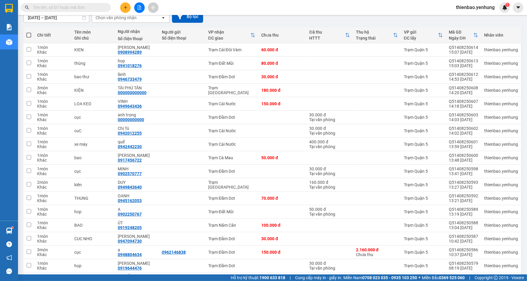
scroll to position [93, 0]
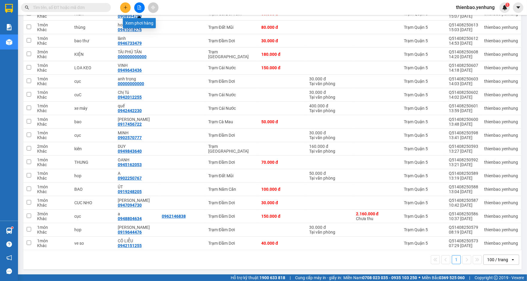
click at [136, 5] on button at bounding box center [139, 7] width 10 height 10
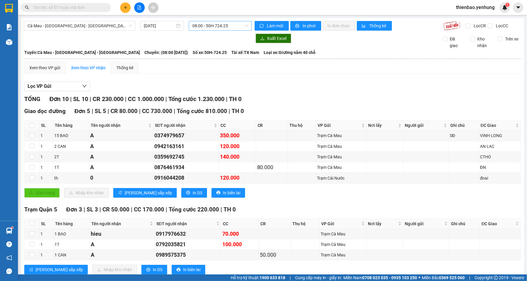
click at [244, 24] on span "08:00 - 50H-724.25" at bounding box center [220, 25] width 56 height 9
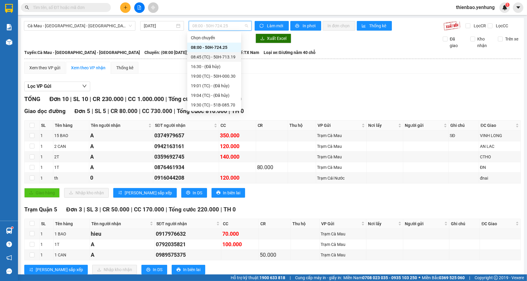
click at [223, 57] on div "08:45 (TC) - 50H-713.19" at bounding box center [214, 57] width 47 height 7
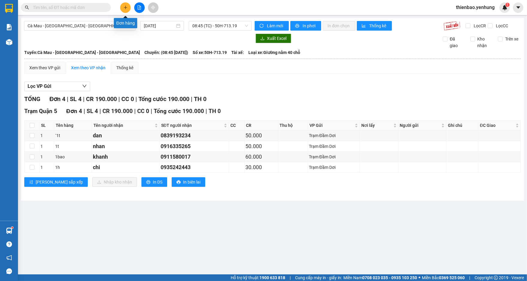
click at [123, 6] on icon "plus" at bounding box center [125, 7] width 4 height 4
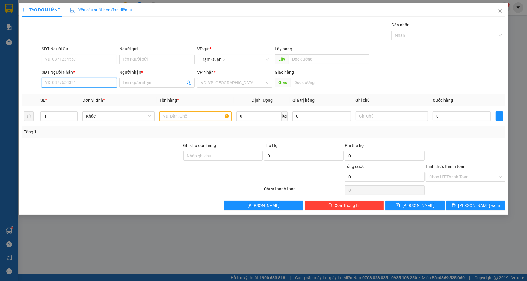
click at [105, 86] on input "SĐT Người Nhận *" at bounding box center [79, 83] width 75 height 10
click at [99, 94] on div "0943753860 - [PERSON_NAME]" at bounding box center [79, 94] width 68 height 7
drag, startPoint x: 454, startPoint y: 76, endPoint x: 462, endPoint y: 71, distance: 9.4
click at [454, 75] on div "SĐT Người Nhận * 0943753860 Người nhận * thuy duy VP Nhận * Trạm Cà Mau Giao hà…" at bounding box center [273, 79] width 466 height 21
click at [501, 177] on div "Chọn HT Thanh Toán" at bounding box center [466, 177] width 80 height 10
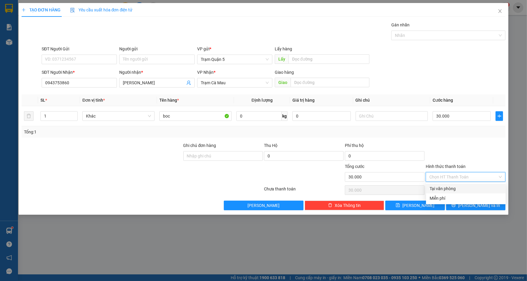
click at [466, 188] on div "Tại văn phòng" at bounding box center [466, 188] width 72 height 7
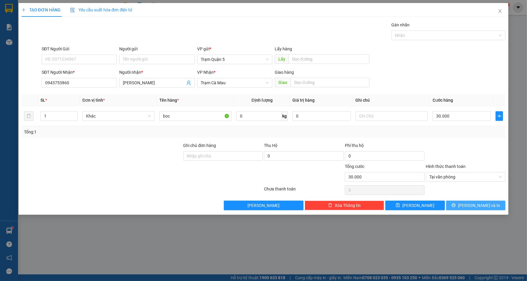
click at [483, 205] on span "[PERSON_NAME] và In" at bounding box center [479, 205] width 42 height 7
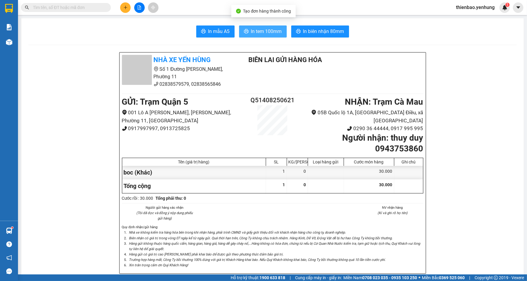
click at [260, 28] on span "In tem 100mm" at bounding box center [266, 31] width 31 height 7
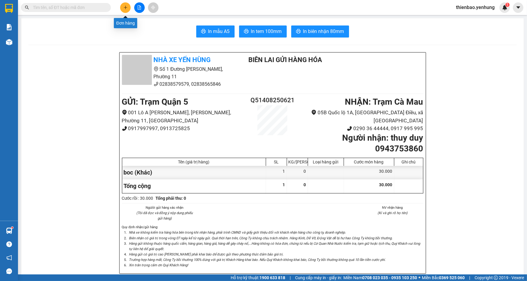
click at [122, 8] on button at bounding box center [125, 7] width 10 height 10
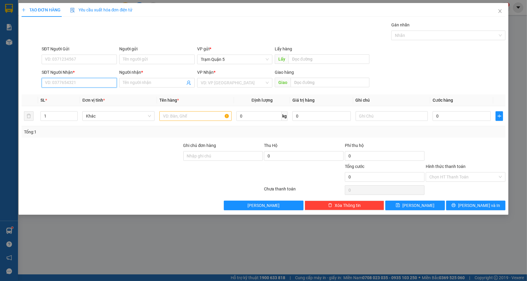
drag, startPoint x: 86, startPoint y: 84, endPoint x: 114, endPoint y: 76, distance: 29.5
click at [104, 81] on input "SĐT Người Nhận *" at bounding box center [79, 83] width 75 height 10
click at [98, 95] on div "0826266456 - KHẢI" at bounding box center [79, 94] width 68 height 7
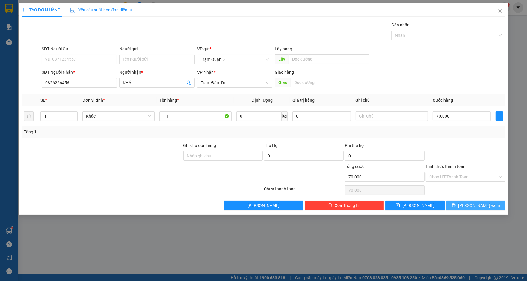
click at [482, 203] on span "[PERSON_NAME] và In" at bounding box center [479, 205] width 42 height 7
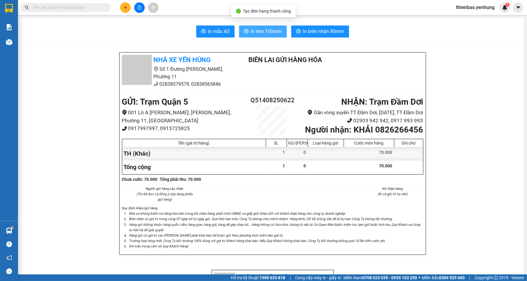
click at [267, 35] on span "In tem 100mm" at bounding box center [266, 31] width 31 height 7
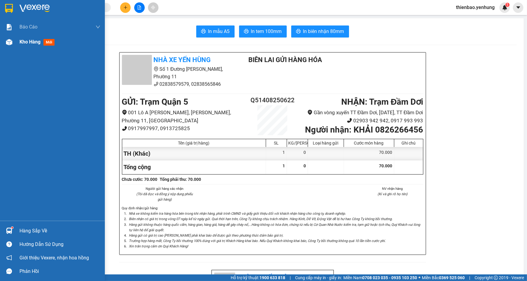
click at [10, 41] on img at bounding box center [9, 42] width 6 height 6
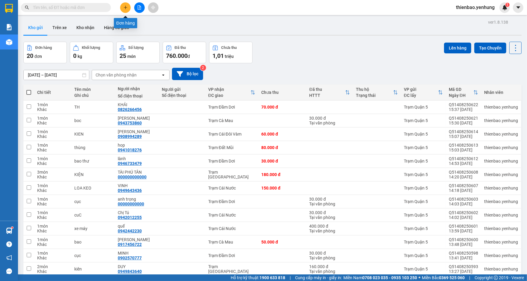
click at [126, 10] on button at bounding box center [125, 7] width 10 height 10
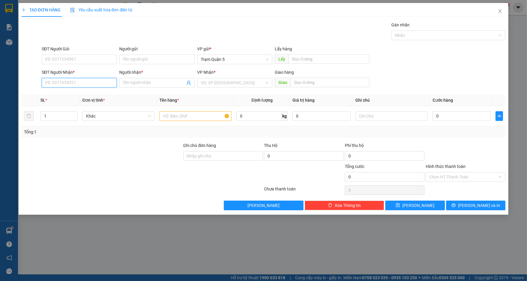
click at [81, 83] on input "SĐT Người Nhận *" at bounding box center [79, 83] width 75 height 10
click at [109, 96] on div "0947089959 - [PERSON_NAME]" at bounding box center [79, 94] width 68 height 7
click at [501, 176] on div "Chọn HT Thanh Toán" at bounding box center [466, 177] width 80 height 10
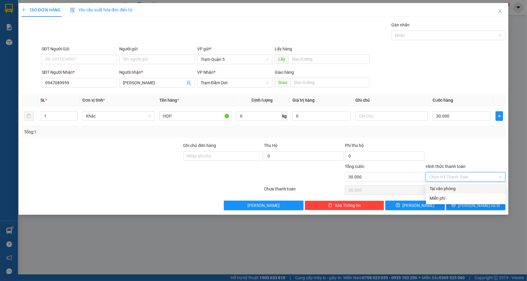
click at [472, 189] on div "Tại văn phòng" at bounding box center [466, 188] width 72 height 7
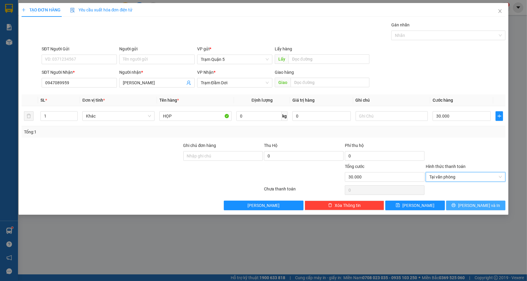
click at [479, 204] on span "[PERSON_NAME] và In" at bounding box center [479, 205] width 42 height 7
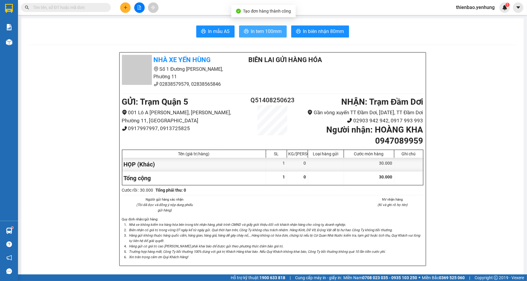
drag, startPoint x: 263, startPoint y: 28, endPoint x: 263, endPoint y: 24, distance: 3.3
click at [263, 27] on button "In tem 100mm" at bounding box center [263, 31] width 48 height 12
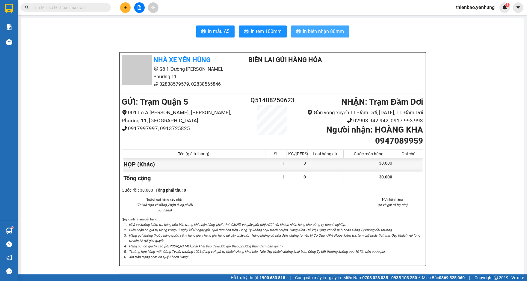
scroll to position [78, 0]
click at [248, 185] on div "Tổng cộng" at bounding box center [194, 177] width 144 height 13
click at [127, 11] on button at bounding box center [125, 7] width 10 height 10
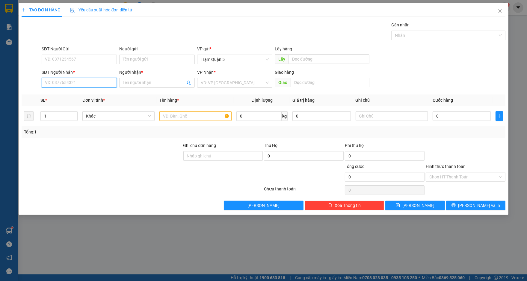
click at [81, 82] on input "SĐT Người Nhận *" at bounding box center [79, 83] width 75 height 10
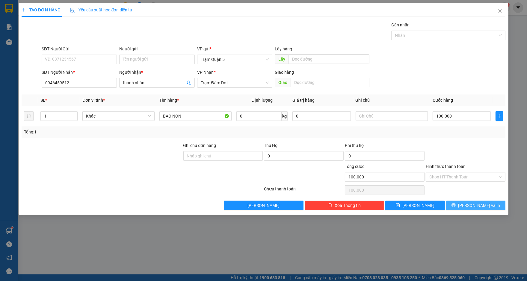
click at [471, 204] on span "[PERSON_NAME] và In" at bounding box center [479, 205] width 42 height 7
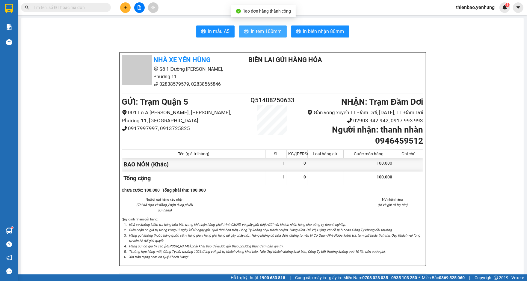
click at [265, 27] on button "In tem 100mm" at bounding box center [263, 31] width 48 height 12
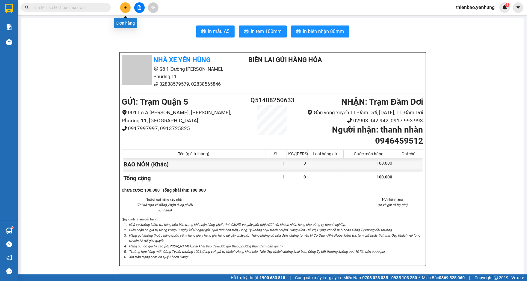
click at [123, 9] on icon "plus" at bounding box center [125, 7] width 4 height 4
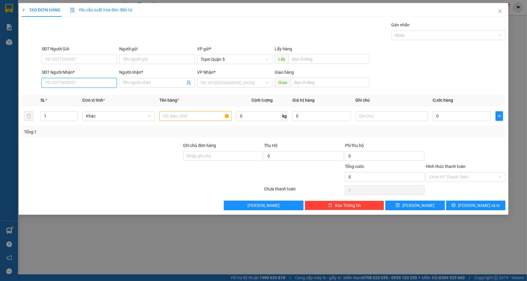
click at [80, 81] on input "SĐT Người Nhận *" at bounding box center [79, 83] width 75 height 10
click at [80, 96] on div "0946885063 - Giang" at bounding box center [79, 94] width 68 height 7
drag, startPoint x: 482, startPoint y: 74, endPoint x: 483, endPoint y: 87, distance: 12.9
click at [483, 79] on div "SĐT Người Nhận * 0946885063 Người nhận * Giang VP Nhận * Trạm Đầm Dơi Giao hàng…" at bounding box center [273, 79] width 466 height 21
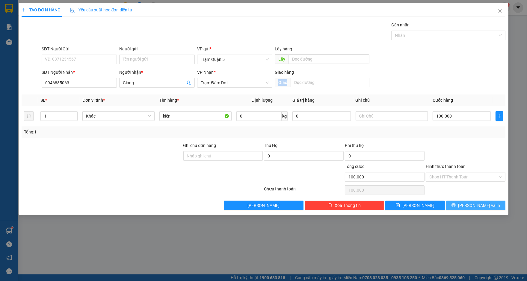
drag, startPoint x: 478, startPoint y: 203, endPoint x: 467, endPoint y: 190, distance: 16.4
click at [475, 200] on button "[PERSON_NAME] và In" at bounding box center [475, 205] width 59 height 10
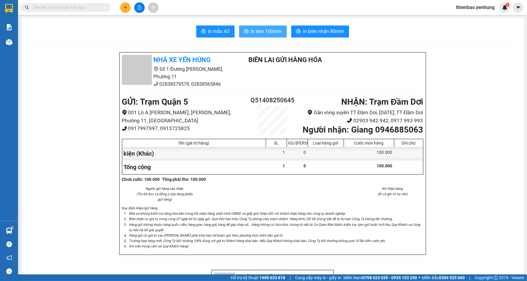
click at [253, 31] on span "In tem 100mm" at bounding box center [266, 31] width 31 height 7
click at [124, 7] on icon "plus" at bounding box center [125, 7] width 4 height 4
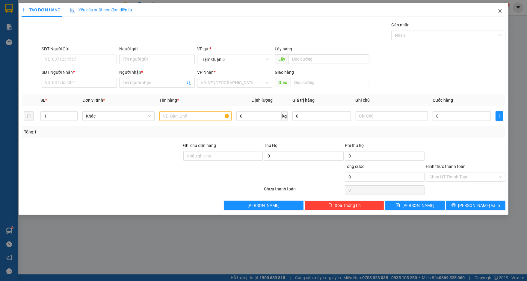
click at [502, 10] on icon "close" at bounding box center [500, 11] width 5 height 5
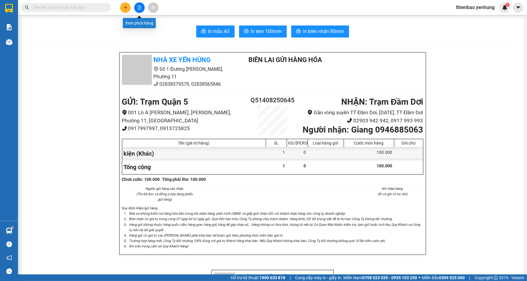
click at [139, 5] on button at bounding box center [139, 7] width 10 height 10
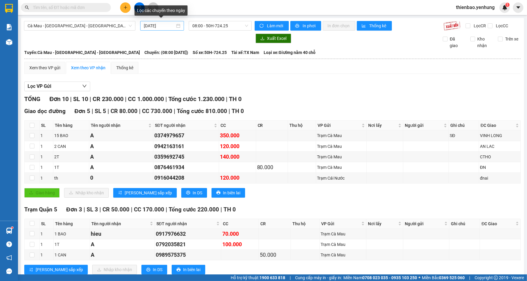
click at [178, 23] on div "[DATE]" at bounding box center [162, 25] width 37 height 7
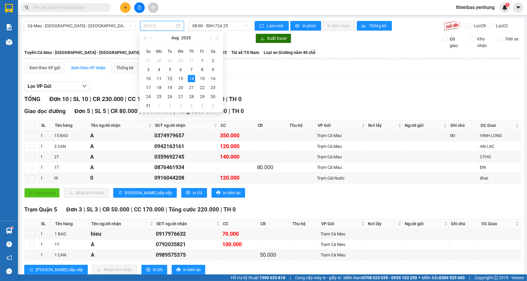
click at [169, 80] on div "12" at bounding box center [169, 78] width 7 height 7
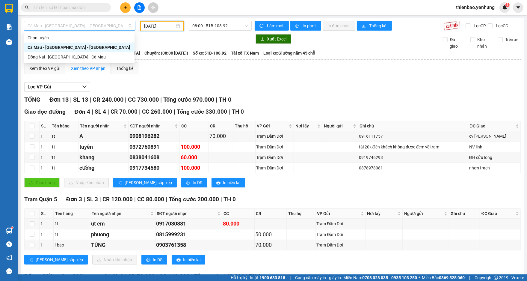
click at [132, 26] on div "Cà Mau - [GEOGRAPHIC_DATA] - [GEOGRAPHIC_DATA]" at bounding box center [79, 26] width 111 height 10
click at [106, 58] on div "Đồng Nai - [GEOGRAPHIC_DATA] - Cà Mau" at bounding box center [79, 57] width 103 height 7
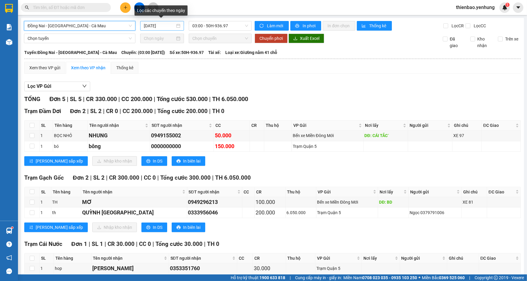
click at [177, 28] on div "[DATE]" at bounding box center [162, 25] width 37 height 7
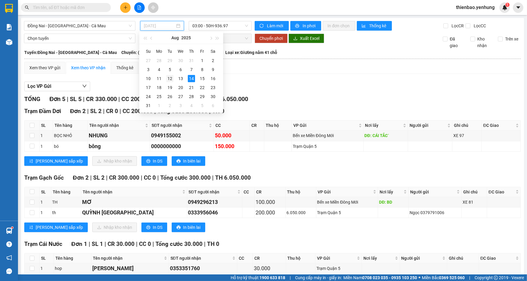
click at [172, 76] on div "12" at bounding box center [169, 78] width 7 height 7
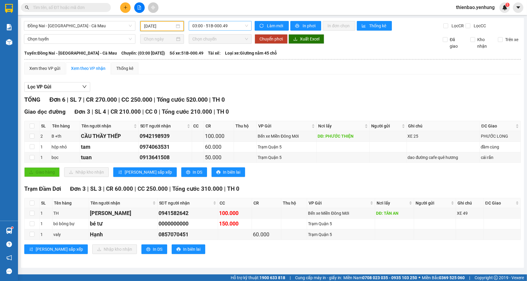
click at [245, 26] on span "03:00 - 51B-000.49" at bounding box center [220, 25] width 56 height 9
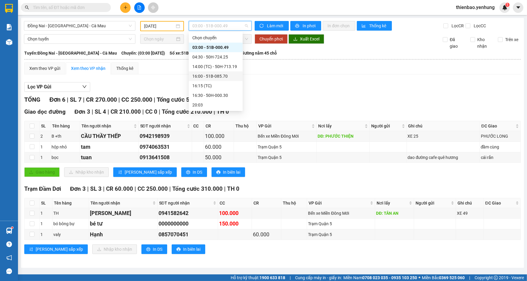
click at [222, 78] on div "16:00 - 51B-085.70" at bounding box center [215, 76] width 47 height 7
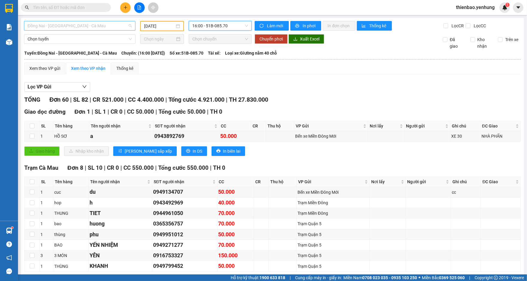
click at [130, 25] on span "Đồng Nai - [GEOGRAPHIC_DATA] - Cà Mau" at bounding box center [80, 25] width 104 height 9
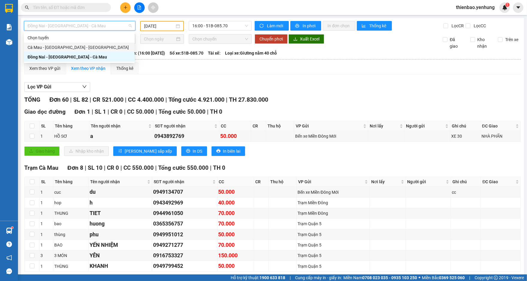
click at [86, 46] on div "Cà Mau - [GEOGRAPHIC_DATA] - [GEOGRAPHIC_DATA]" at bounding box center [79, 47] width 103 height 7
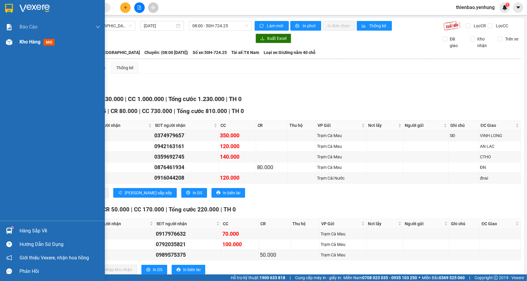
drag, startPoint x: 9, startPoint y: 40, endPoint x: 13, endPoint y: 44, distance: 5.9
click at [9, 40] on img at bounding box center [9, 42] width 6 height 6
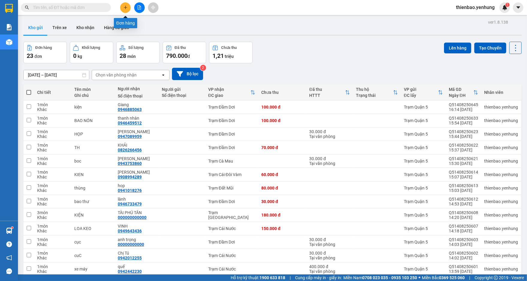
click at [125, 7] on section "Kết quả tìm kiếm ( 0 ) Bộ lọc No Data thienbao.yenhung 1 Báo cáo Báo cáo thống …" at bounding box center [263, 140] width 527 height 281
click at [126, 6] on icon "plus" at bounding box center [125, 7] width 4 height 4
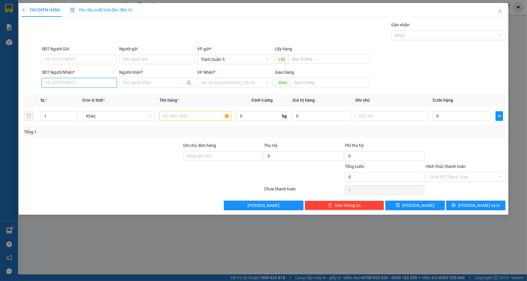
click at [96, 84] on input "SĐT Người Nhận *" at bounding box center [79, 83] width 75 height 10
type input "0946854568"
click at [92, 96] on div "0946854568 - TÚ" at bounding box center [79, 94] width 68 height 7
type input "TÚ"
type input "12h"
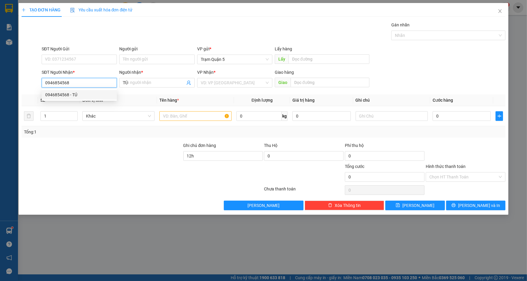
type input "40.000"
type input "0946854568"
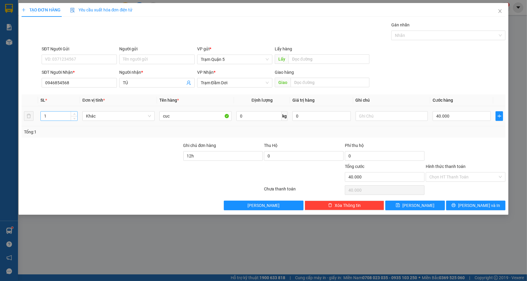
click at [54, 115] on input "1" at bounding box center [59, 115] width 37 height 9
type input "2"
click at [450, 117] on input "40.000" at bounding box center [462, 116] width 58 height 10
type input "0"
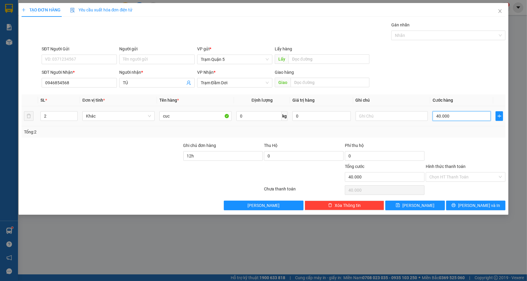
type input "0"
type input "8"
type input "08"
type input "80"
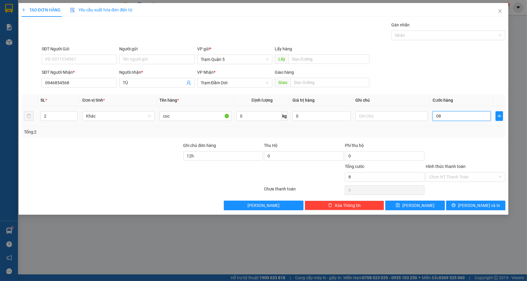
type input "80"
type input "080"
type input "80.000"
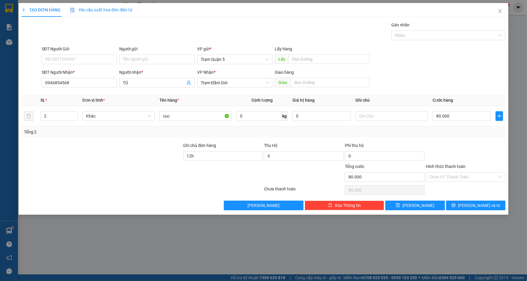
click at [420, 77] on div "SĐT Người Nhận * 0946854568 Người nhận * TÚ VP Nhận * Trạm Đầm Dơi Giao hàng Gi…" at bounding box center [273, 79] width 466 height 21
click at [477, 204] on span "[PERSON_NAME] và In" at bounding box center [479, 205] width 42 height 7
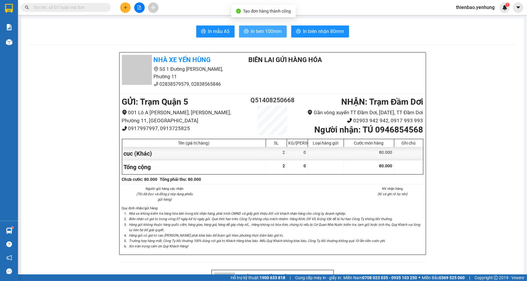
click at [264, 34] on span "In tem 100mm" at bounding box center [266, 31] width 31 height 7
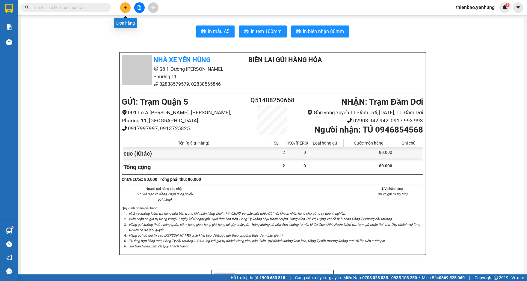
click at [121, 7] on button at bounding box center [125, 7] width 10 height 10
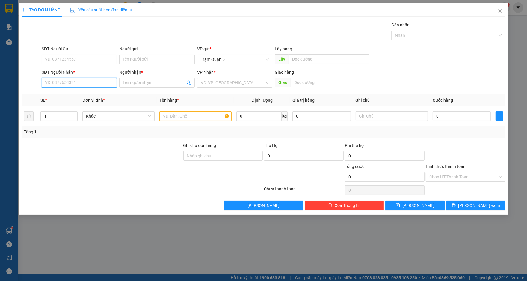
click at [93, 81] on input "SĐT Người Nhận *" at bounding box center [79, 83] width 75 height 10
click at [90, 95] on div "0942668133 - my tu" at bounding box center [79, 94] width 68 height 7
type input "0942668133"
type input "my tu"
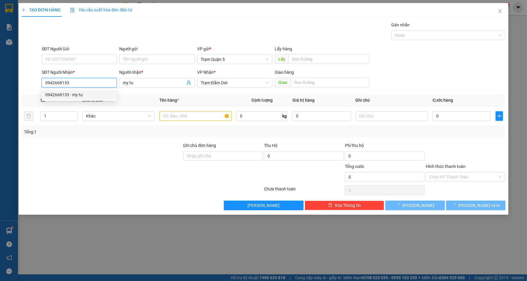
type input "40.000"
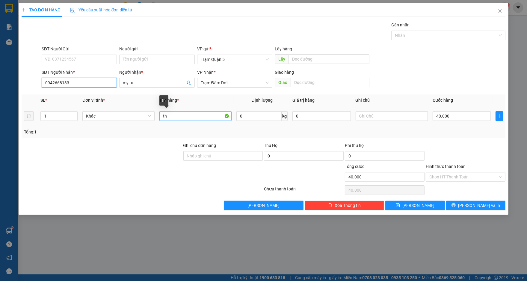
type input "0942668133"
click at [172, 118] on input "th" at bounding box center [195, 116] width 72 height 10
type input "t"
type input "CUC"
type input "0"
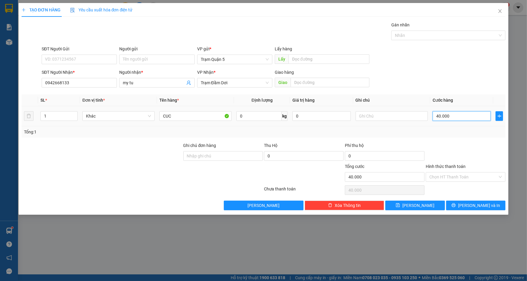
type input "0"
type input "8"
type input "08"
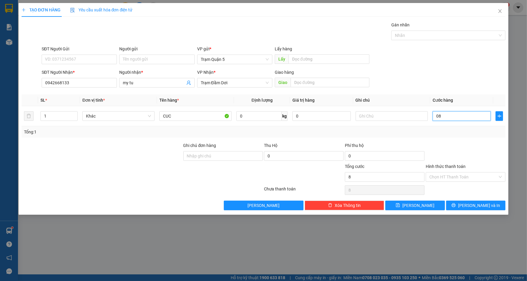
type input "80"
type input "080"
type input "80.000"
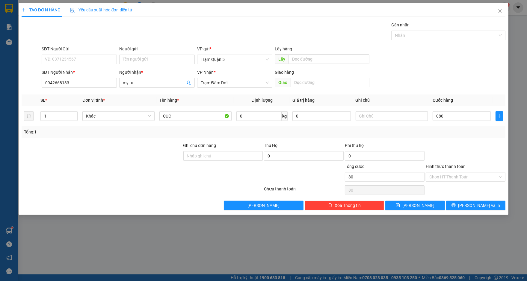
type input "80.000"
drag, startPoint x: 451, startPoint y: 55, endPoint x: 448, endPoint y: 73, distance: 18.2
click at [451, 57] on div "SĐT Người Gửi VD: 0371234567 Người gửi Tên người gửi VP gửi * Trạm Quận 5 Lấy h…" at bounding box center [273, 56] width 466 height 21
click at [499, 176] on div "Chọn HT Thanh Toán" at bounding box center [466, 177] width 80 height 10
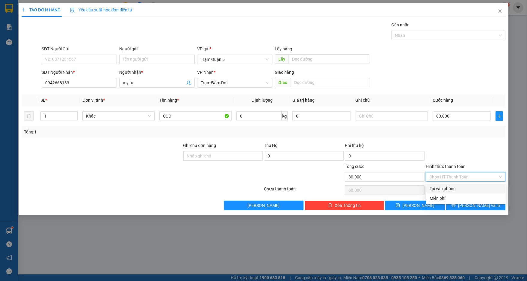
click at [466, 189] on div "Tại văn phòng" at bounding box center [466, 188] width 72 height 7
type input "0"
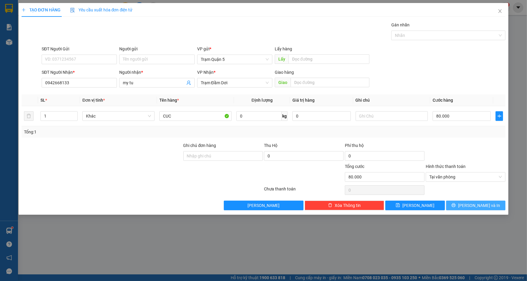
click at [476, 206] on span "[PERSON_NAME] và In" at bounding box center [479, 205] width 42 height 7
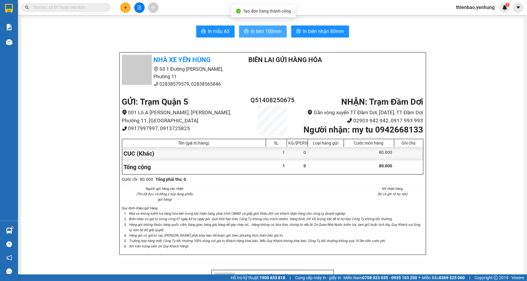
click at [269, 31] on span "In tem 100mm" at bounding box center [266, 31] width 31 height 7
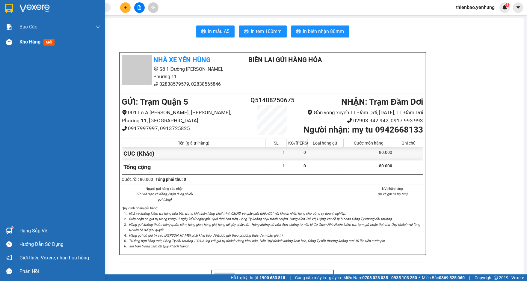
click at [9, 41] on img at bounding box center [9, 42] width 6 height 6
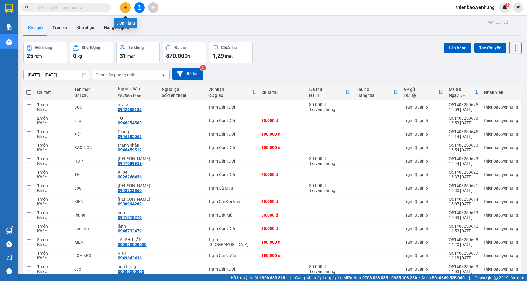
click at [126, 5] on icon "plus" at bounding box center [125, 7] width 4 height 4
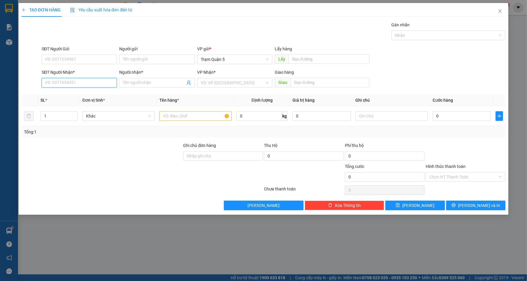
click at [96, 81] on input "SĐT Người Nhận *" at bounding box center [79, 83] width 75 height 10
type input "0918661715"
click at [96, 94] on div "0918661715 - TẤN" at bounding box center [79, 94] width 68 height 7
type input "TẤN"
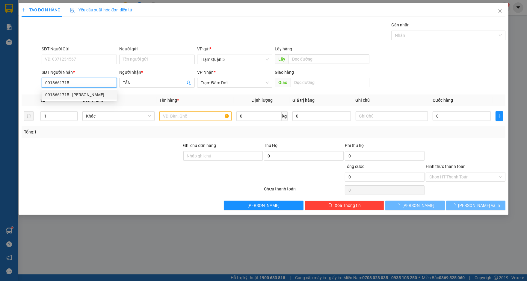
type input "30.000"
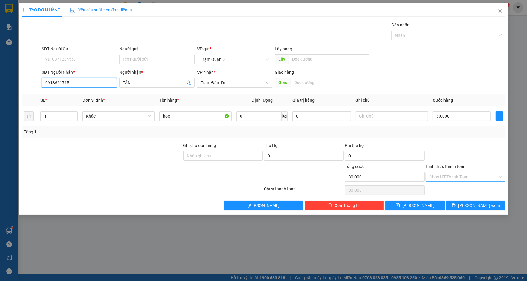
type input "0918661715"
click at [498, 176] on div "Chọn HT Thanh Toán" at bounding box center [466, 177] width 80 height 10
click at [484, 188] on div "Tại văn phòng" at bounding box center [466, 188] width 72 height 7
click at [481, 205] on span "[PERSON_NAME] và In" at bounding box center [479, 205] width 42 height 7
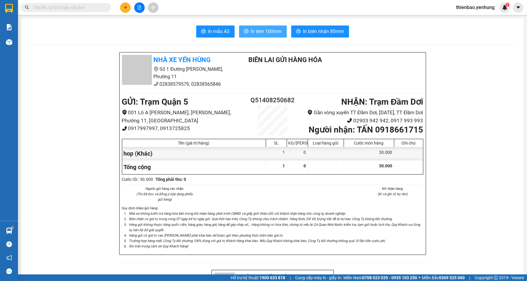
click at [266, 30] on span "In tem 100mm" at bounding box center [266, 31] width 31 height 7
click at [125, 6] on icon "plus" at bounding box center [125, 7] width 4 height 4
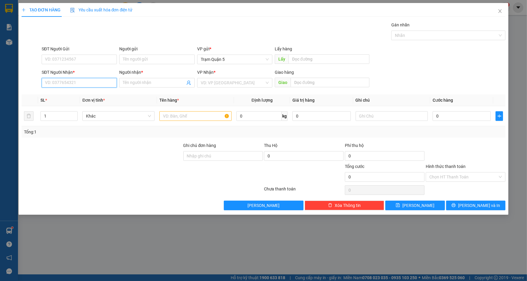
click at [87, 83] on input "SĐT Người Nhận *" at bounding box center [79, 83] width 75 height 10
type input "0945933605"
drag, startPoint x: 102, startPoint y: 93, endPoint x: 106, endPoint y: 93, distance: 4.5
click at [104, 93] on div "0945933605 - TRƯỜNG HẬN" at bounding box center [79, 94] width 68 height 7
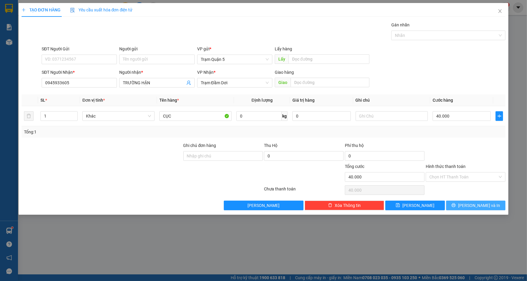
click at [481, 203] on span "[PERSON_NAME] và In" at bounding box center [479, 205] width 42 height 7
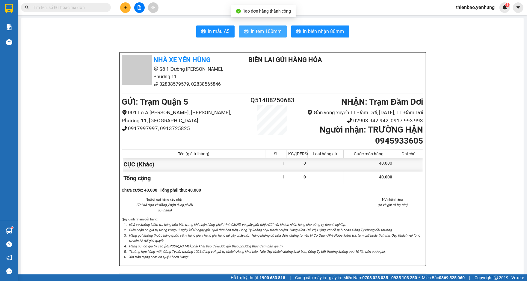
click at [276, 32] on span "In tem 100mm" at bounding box center [266, 31] width 31 height 7
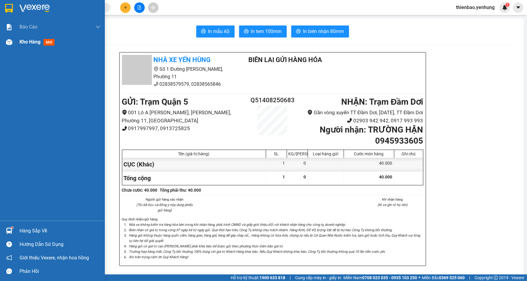
click at [8, 41] on img at bounding box center [9, 42] width 6 height 6
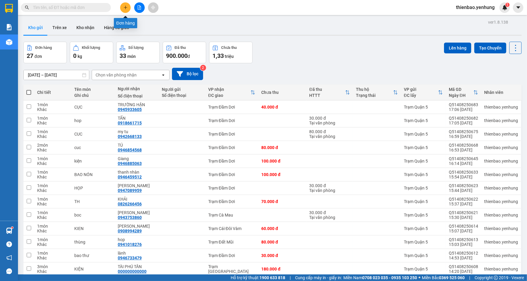
click at [128, 5] on button at bounding box center [125, 7] width 10 height 10
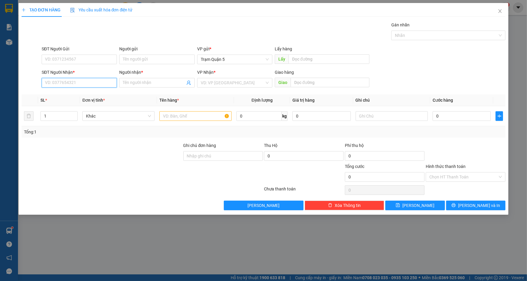
click at [104, 83] on input "SĐT Người Nhận *" at bounding box center [79, 83] width 75 height 10
type input "0949951012"
click at [84, 95] on div "0949951012 - phu" at bounding box center [79, 94] width 68 height 7
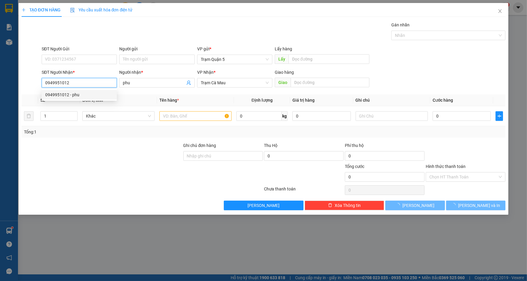
type input "phu"
type input "50.000"
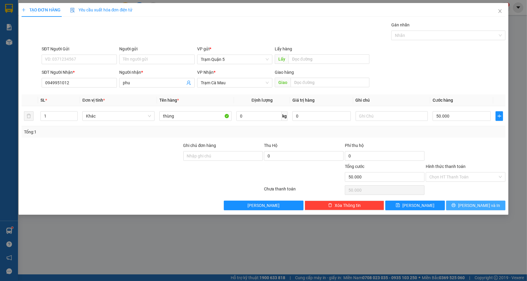
click at [481, 206] on span "[PERSON_NAME] và In" at bounding box center [479, 205] width 42 height 7
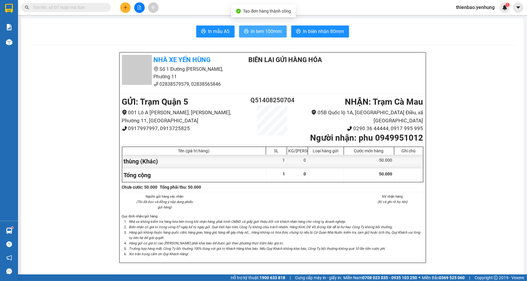
click at [265, 31] on span "In tem 100mm" at bounding box center [266, 31] width 31 height 7
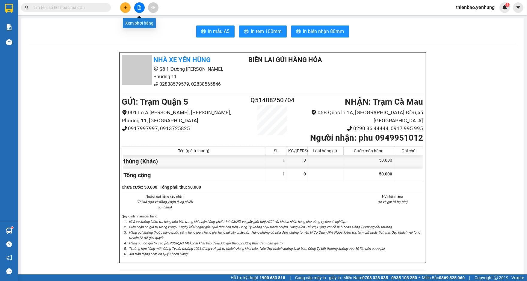
click at [139, 8] on icon "file-add" at bounding box center [139, 7] width 4 height 4
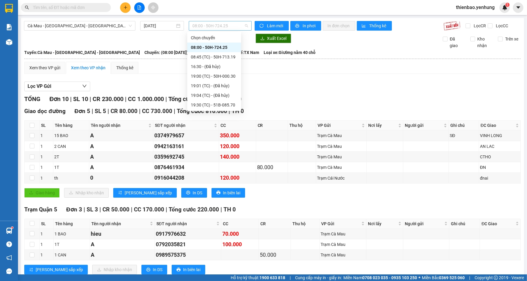
click at [245, 25] on span "08:00 - 50H-724.25" at bounding box center [220, 25] width 56 height 9
click at [228, 74] on div "19:00 (TC) - 50H-000.30" at bounding box center [214, 76] width 47 height 7
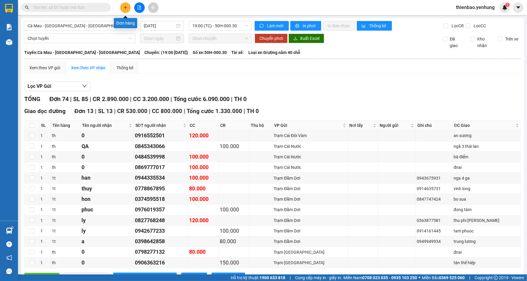
click at [125, 5] on button at bounding box center [125, 7] width 10 height 10
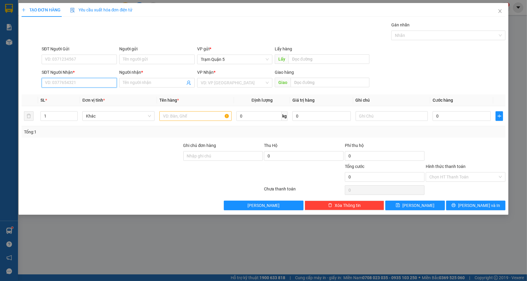
click at [79, 84] on input "SĐT Người Nhận *" at bounding box center [79, 83] width 75 height 10
type input "0913136078"
click at [98, 92] on div "0913136078 - TRAN SỢI" at bounding box center [79, 94] width 68 height 7
type input "TRAN SỢI"
type input "70.000"
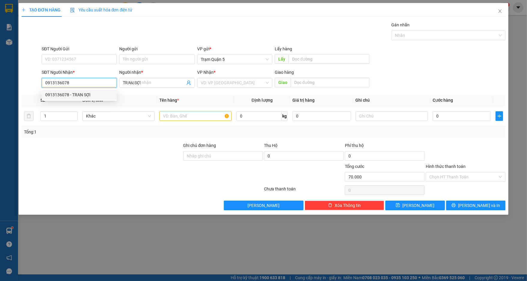
type input "70.000"
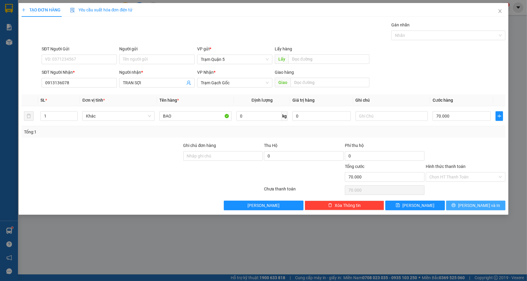
click at [483, 203] on span "[PERSON_NAME] và In" at bounding box center [479, 205] width 42 height 7
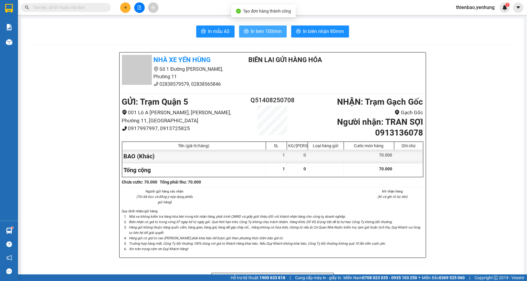
click at [263, 30] on span "In tem 100mm" at bounding box center [266, 31] width 31 height 7
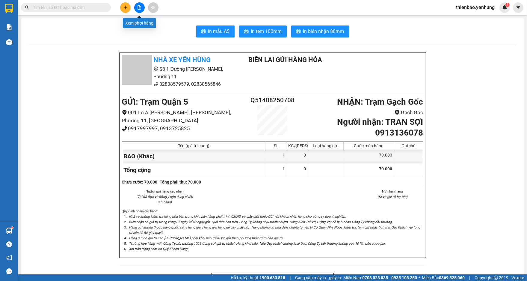
click at [140, 8] on icon "file-add" at bounding box center [139, 7] width 4 height 4
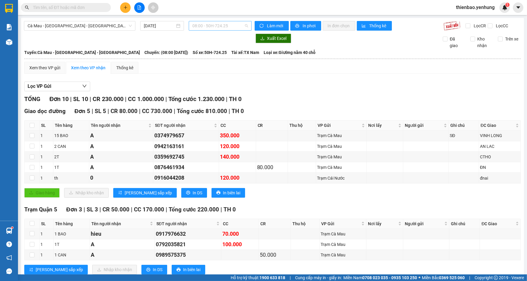
click at [246, 25] on div "08:00 - 50H-724.25" at bounding box center [220, 26] width 63 height 10
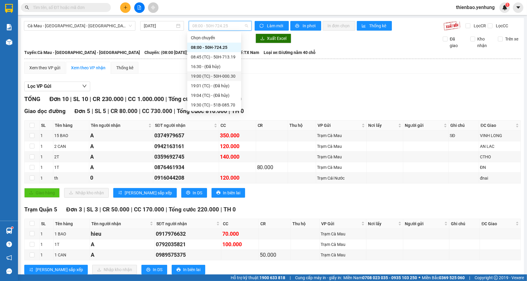
click at [224, 75] on div "19:00 (TC) - 50H-000.30" at bounding box center [214, 76] width 47 height 7
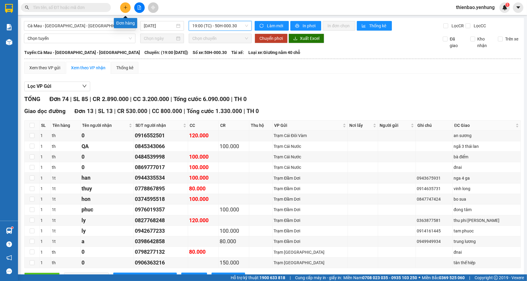
click at [125, 5] on icon "plus" at bounding box center [125, 7] width 4 height 4
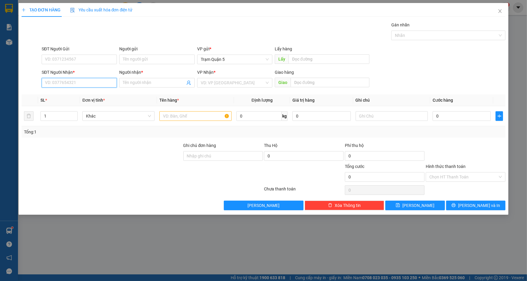
click at [94, 82] on input "SĐT Người Nhận *" at bounding box center [79, 83] width 75 height 10
type input "0945611361"
click at [105, 97] on div "0945611361 - THÁI NGUYEN" at bounding box center [79, 94] width 68 height 7
type input "THÁI NGUYEN"
type input "30.000"
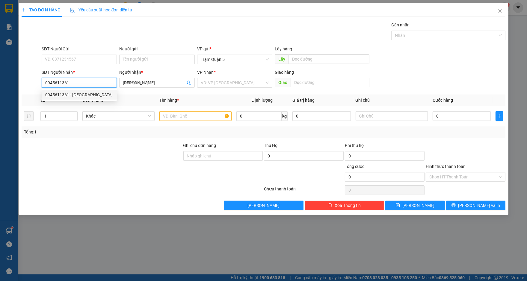
type input "30.000"
click at [499, 176] on div "Chọn HT Thanh Toán" at bounding box center [466, 177] width 80 height 10
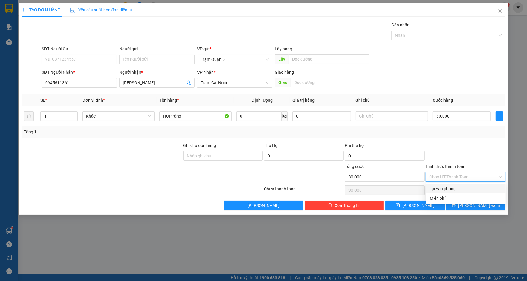
click at [484, 186] on div "Tại văn phòng" at bounding box center [466, 188] width 72 height 7
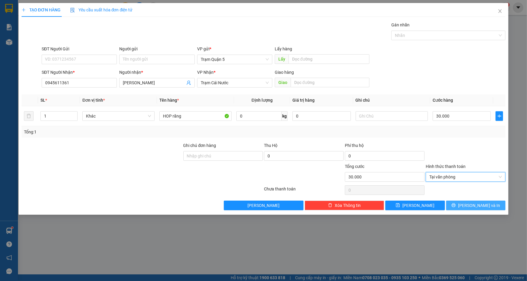
click at [477, 205] on span "[PERSON_NAME] và In" at bounding box center [479, 205] width 42 height 7
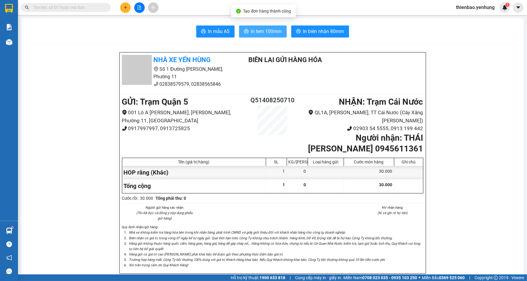
click at [251, 32] on span "In tem 100mm" at bounding box center [266, 31] width 31 height 7
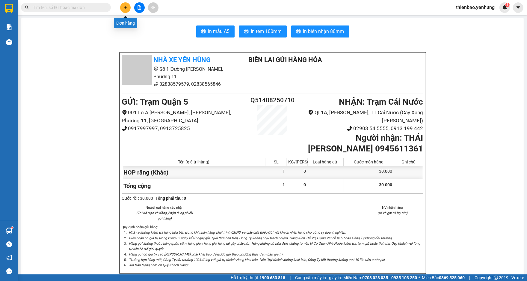
click at [124, 8] on icon "plus" at bounding box center [125, 7] width 4 height 4
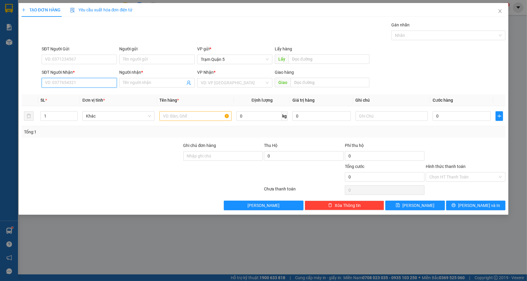
drag, startPoint x: 89, startPoint y: 83, endPoint x: 95, endPoint y: 81, distance: 6.9
click at [90, 82] on input "SĐT Người Nhận *" at bounding box center [79, 83] width 75 height 10
type input "0919877101"
drag, startPoint x: 76, startPoint y: 96, endPoint x: 81, endPoint y: 96, distance: 5.7
click at [77, 96] on div "0919877101 - a" at bounding box center [79, 94] width 68 height 7
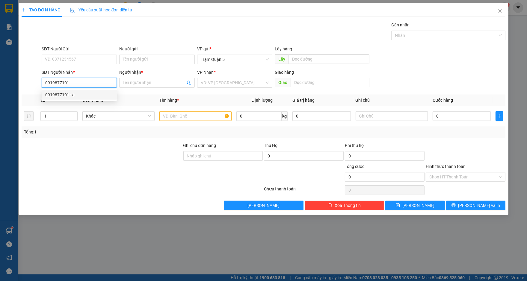
type input "a"
type input "50.000"
click at [503, 176] on div "Chọn HT Thanh Toán" at bounding box center [466, 177] width 80 height 10
type input "0919877101"
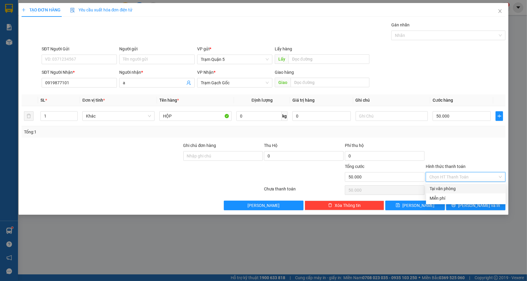
click at [486, 190] on div "Tại văn phòng" at bounding box center [466, 188] width 72 height 7
type input "0"
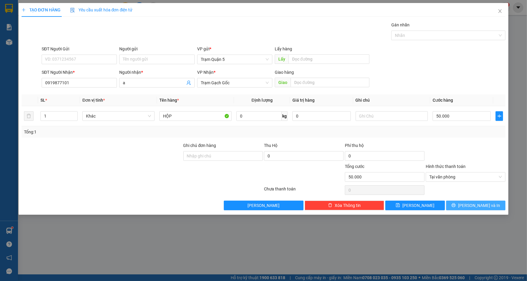
drag, startPoint x: 485, startPoint y: 206, endPoint x: 484, endPoint y: 200, distance: 5.6
click at [485, 205] on span "[PERSON_NAME] và In" at bounding box center [479, 205] width 42 height 7
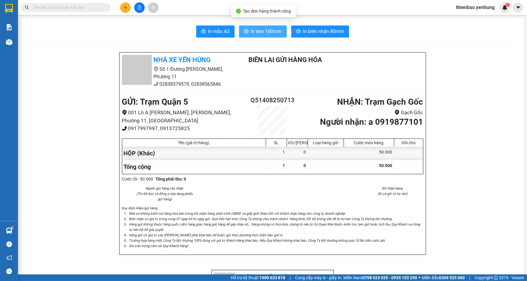
click at [274, 33] on span "In tem 100mm" at bounding box center [266, 31] width 31 height 7
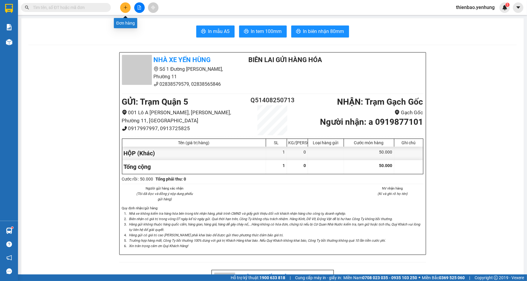
click at [125, 9] on icon "plus" at bounding box center [125, 7] width 4 height 4
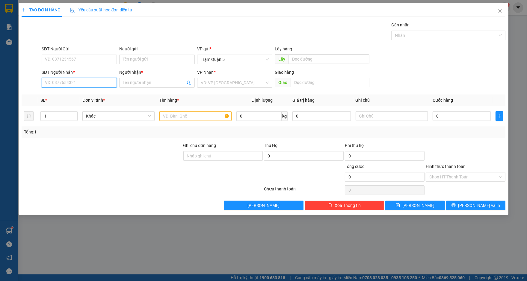
click at [87, 79] on input "SĐT Người Nhận *" at bounding box center [79, 83] width 75 height 10
type input "0942892953"
click at [81, 94] on div "0942892953 - LỰC" at bounding box center [79, 94] width 68 height 7
type input "LỰC"
type input "50.000"
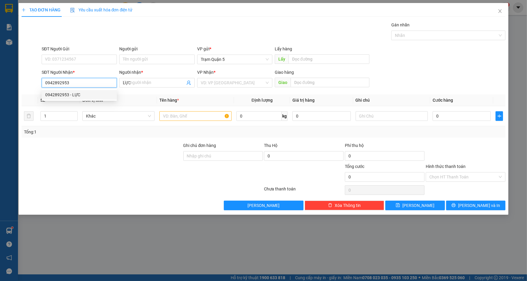
type input "50.000"
type input "0942892953"
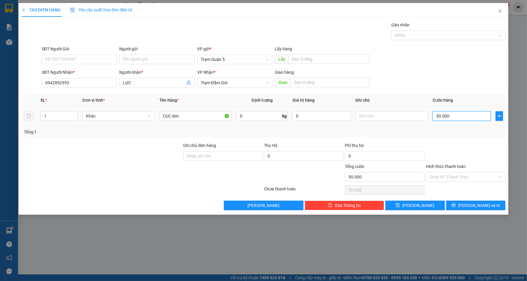
click at [456, 115] on input "50.000" at bounding box center [462, 116] width 58 height 10
type input "0"
type input "4"
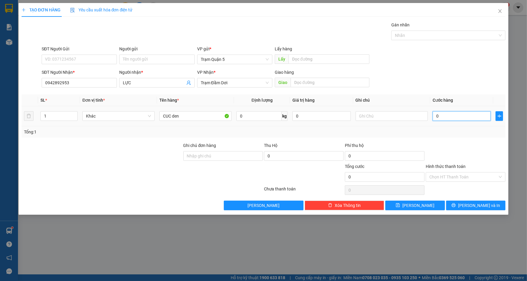
type input "4"
type input "04"
type input "40"
type input "040"
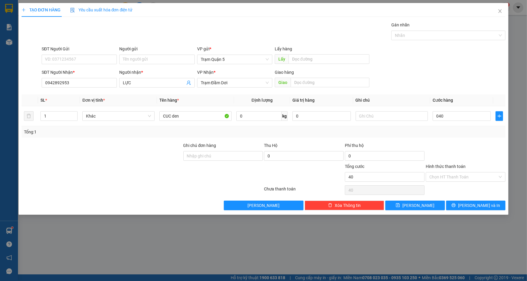
type input "40.000"
drag, startPoint x: 497, startPoint y: 63, endPoint x: 476, endPoint y: 86, distance: 31.0
click at [487, 73] on form "SĐT Người Gửi VD: 0371234567 Người gửi Tên người gửi VP gửi * Trạm Quận 5 Lấy h…" at bounding box center [264, 68] width 484 height 44
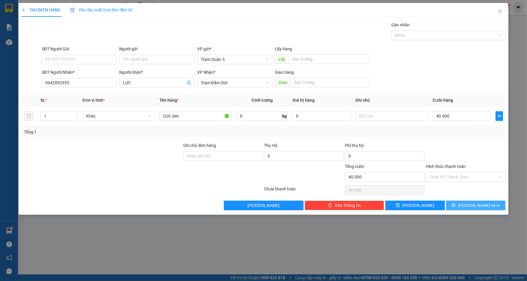
click at [476, 206] on span "[PERSON_NAME] và In" at bounding box center [479, 205] width 42 height 7
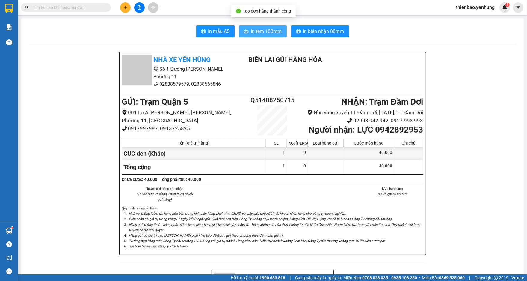
click at [262, 26] on button "In tem 100mm" at bounding box center [263, 31] width 48 height 12
drag, startPoint x: 253, startPoint y: 30, endPoint x: 265, endPoint y: 37, distance: 14.5
click at [254, 30] on span "In tem 100mm" at bounding box center [266, 31] width 31 height 7
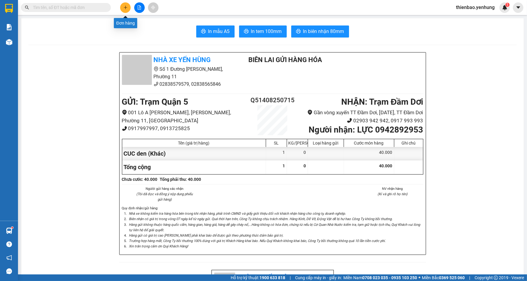
click at [124, 9] on icon "plus" at bounding box center [125, 7] width 4 height 4
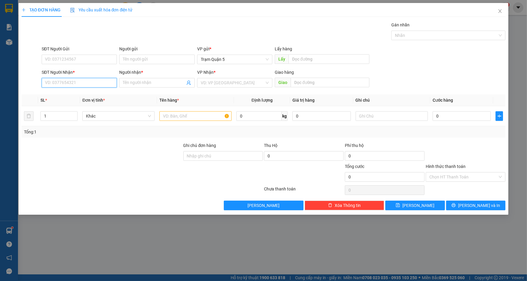
click at [106, 84] on input "SĐT Người Nhận *" at bounding box center [79, 83] width 75 height 10
type input "0913816875"
click at [100, 96] on div "0913816875 - HIỆP" at bounding box center [79, 94] width 68 height 7
type input "HIỆP"
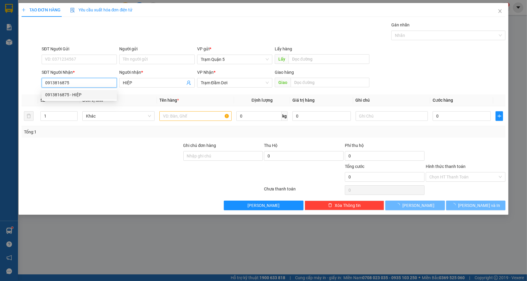
type input "80.000"
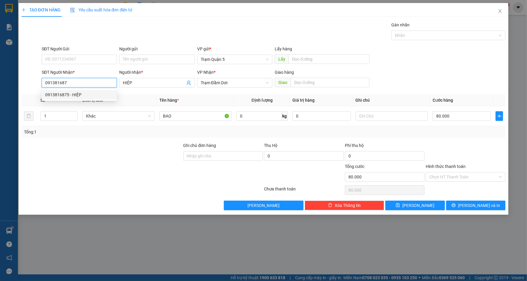
click at [82, 91] on div "0913816875 - HIỆP" at bounding box center [79, 94] width 68 height 7
type input "0913816875"
click at [53, 117] on input "1" at bounding box center [59, 115] width 37 height 9
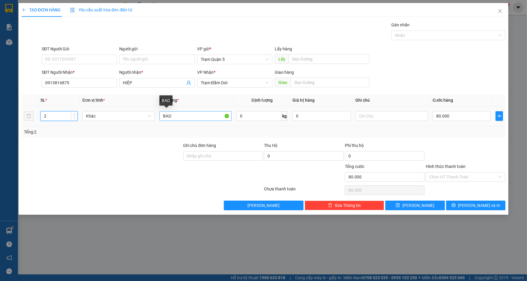
type input "2"
click at [188, 119] on input "BAO" at bounding box center [195, 116] width 72 height 10
type input "B"
type input "BAO+CUC"
type input "0"
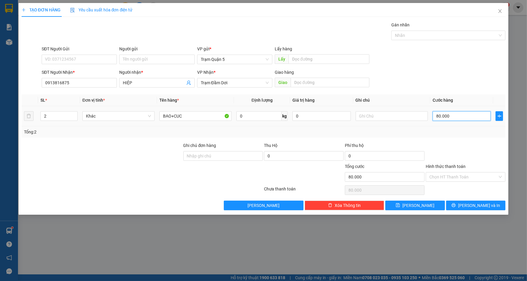
type input "0"
type input "1"
type input "01"
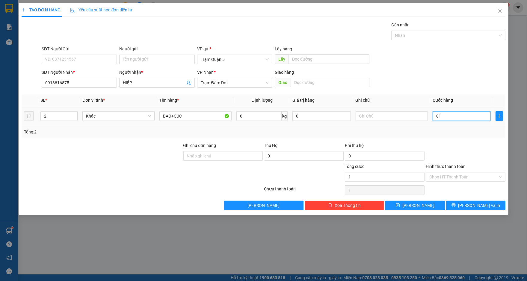
type input "13"
type input "013"
type input "130"
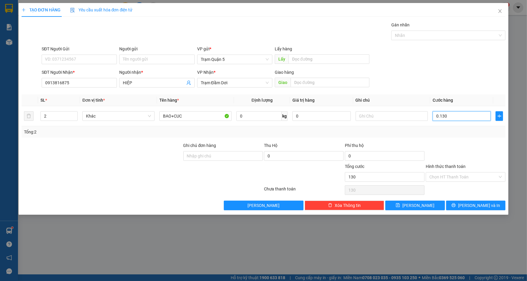
type input "0.130"
type input "130.000"
drag, startPoint x: 463, startPoint y: 79, endPoint x: 468, endPoint y: 83, distance: 5.9
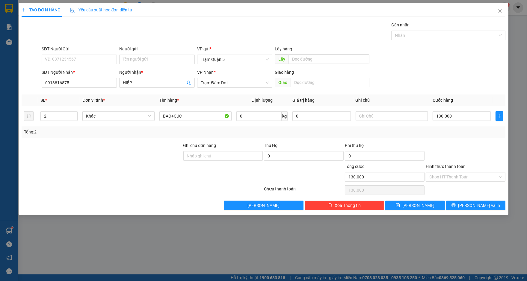
click at [464, 79] on div "SĐT Người Nhận * 0913816875 Người nhận * HIỆP VP Nhận * Trạm Đầm Dơi Giao hàng …" at bounding box center [273, 79] width 466 height 21
click at [478, 206] on span "[PERSON_NAME] và In" at bounding box center [479, 205] width 42 height 7
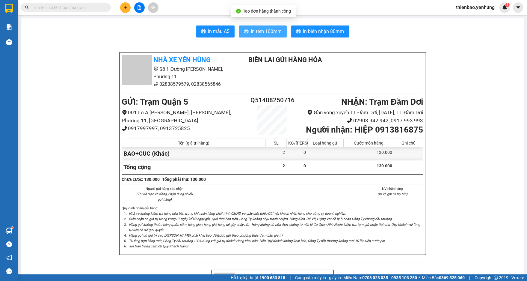
click at [254, 28] on span "In tem 100mm" at bounding box center [266, 31] width 31 height 7
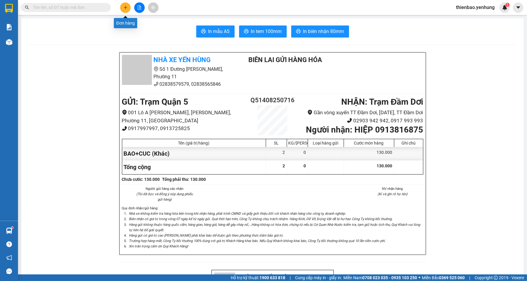
click at [123, 7] on button at bounding box center [125, 7] width 10 height 10
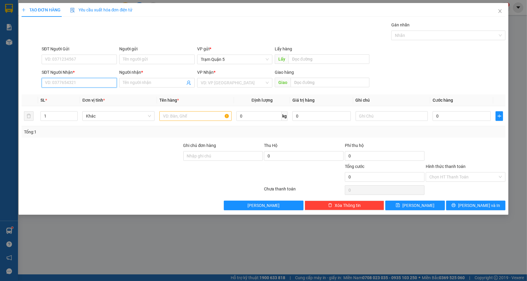
click at [82, 83] on input "SĐT Người Nhận *" at bounding box center [79, 83] width 75 height 10
type input "0945933605"
click at [96, 94] on div "0945933605 - TRƯỜNG HẬN" at bounding box center [79, 94] width 68 height 7
type input "TRƯỜNG HẬN"
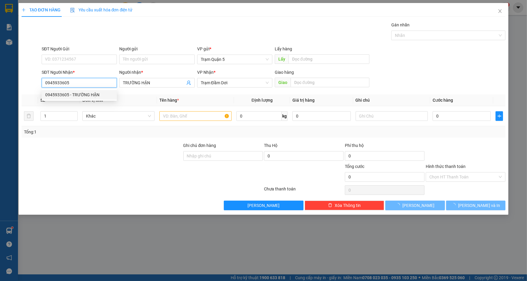
type input "40.000"
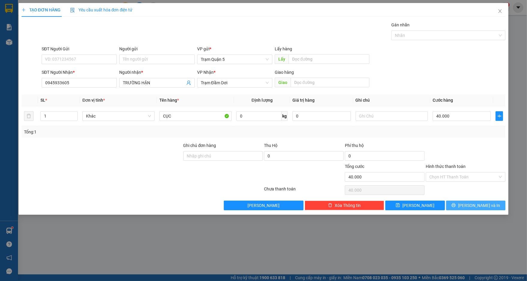
drag, startPoint x: 480, startPoint y: 205, endPoint x: 472, endPoint y: 202, distance: 8.0
click at [479, 204] on span "[PERSON_NAME] và In" at bounding box center [479, 205] width 42 height 7
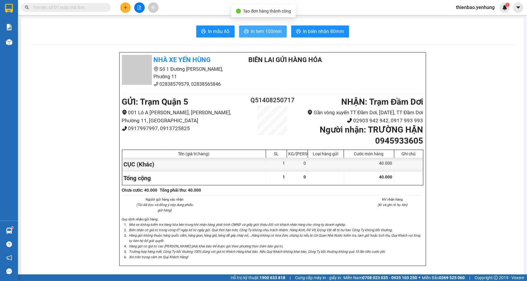
click at [251, 30] on span "In tem 100mm" at bounding box center [266, 31] width 31 height 7
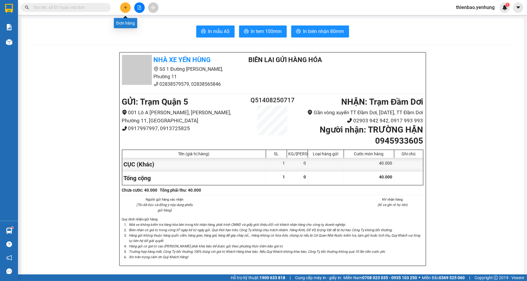
click at [123, 7] on icon "plus" at bounding box center [125, 7] width 4 height 4
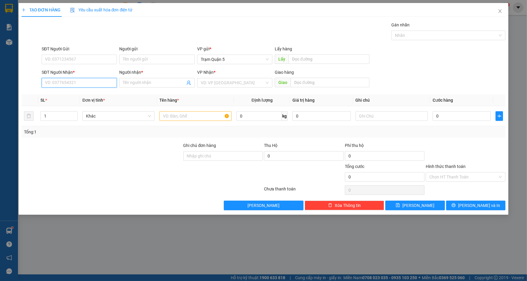
click at [99, 84] on input "SĐT Người Nhận *" at bounding box center [79, 83] width 75 height 10
type input "0948656377"
click at [90, 95] on div "0948656377 - thuy" at bounding box center [79, 94] width 68 height 7
type input "thuy"
type input "70.000"
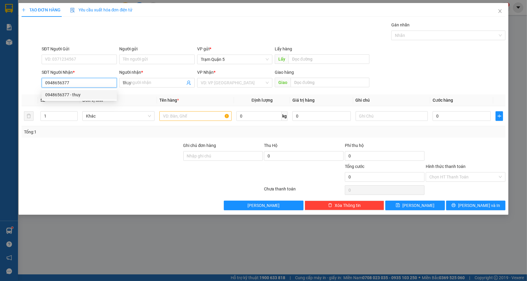
type input "70.000"
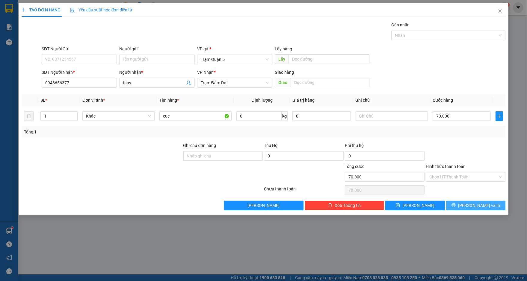
drag, startPoint x: 476, startPoint y: 202, endPoint x: 472, endPoint y: 201, distance: 3.3
click at [474, 202] on span "[PERSON_NAME] và In" at bounding box center [479, 205] width 42 height 7
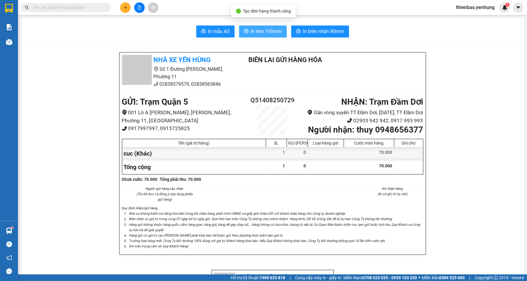
click at [270, 31] on span "In tem 100mm" at bounding box center [266, 31] width 31 height 7
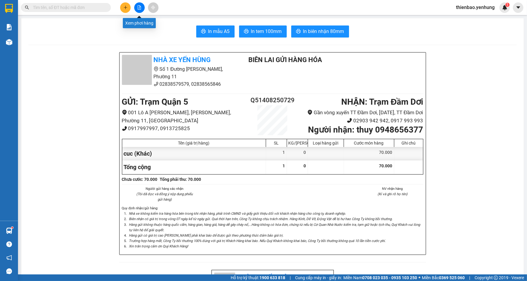
click at [137, 9] on icon "file-add" at bounding box center [139, 7] width 4 height 4
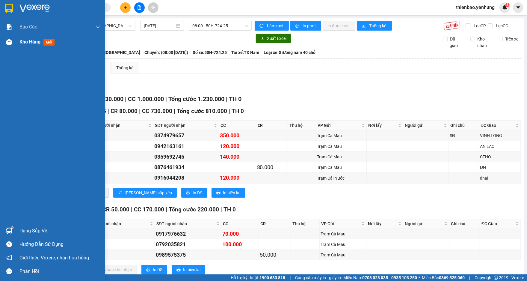
click at [6, 40] on img at bounding box center [9, 42] width 6 height 6
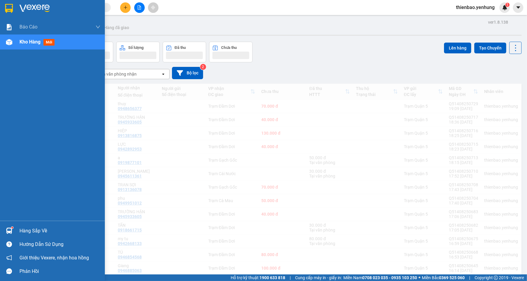
click at [7, 43] on img at bounding box center [9, 42] width 6 height 6
